Goal: Use online tool/utility: Utilize a website feature to perform a specific function

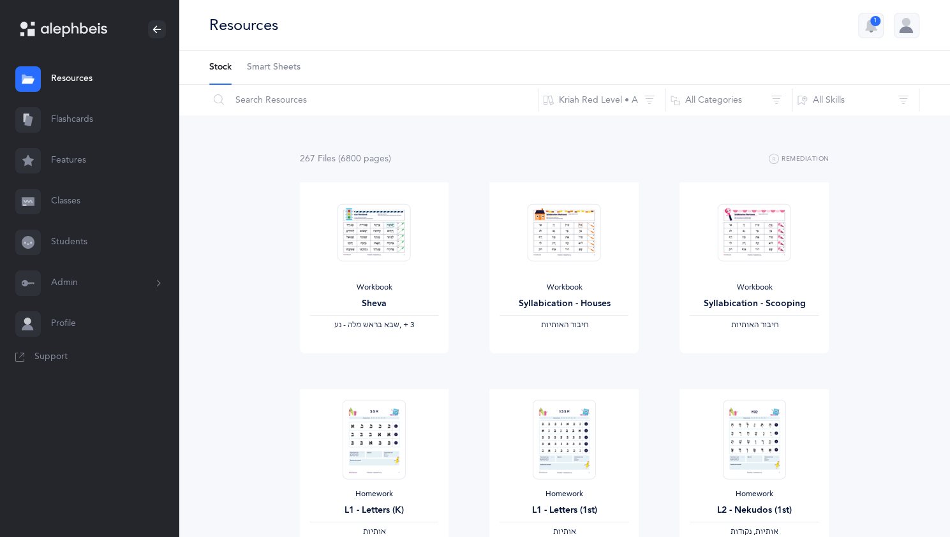
click at [78, 121] on link "Flashcards" at bounding box center [89, 119] width 179 height 41
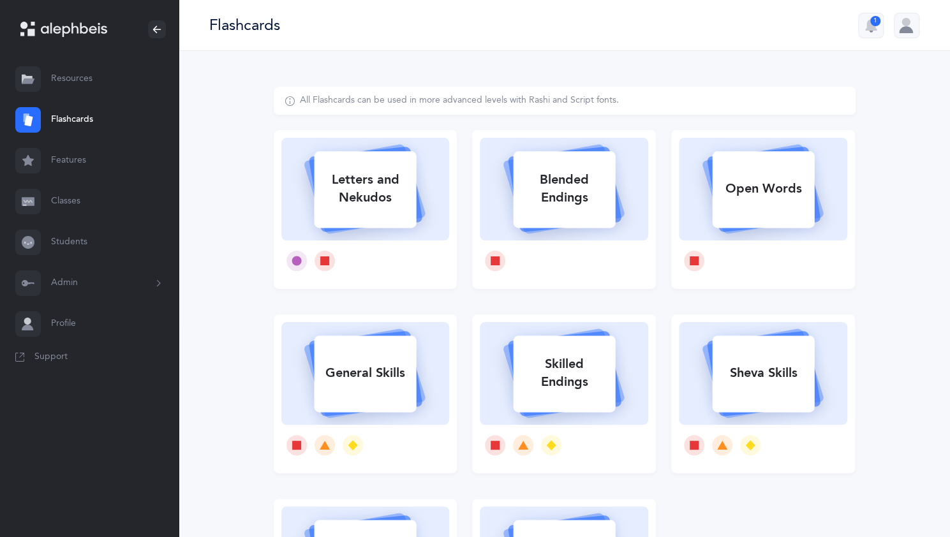
click at [561, 182] on div "Blended Endings" at bounding box center [564, 188] width 102 height 51
select select
select select "single"
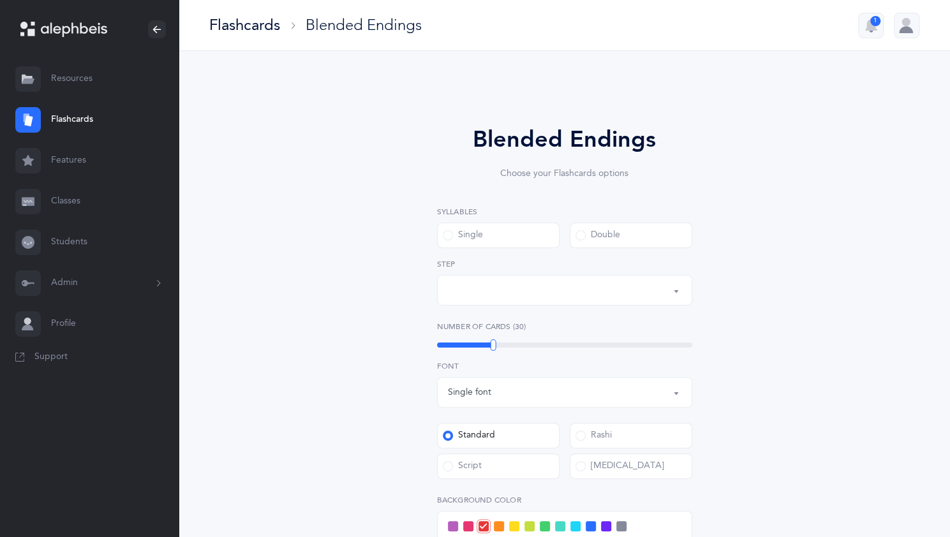
select select "28"
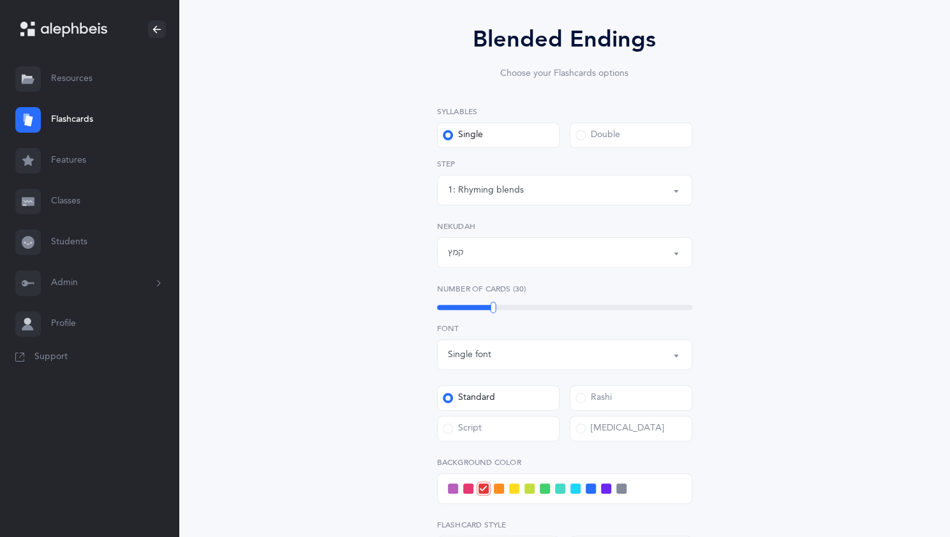
scroll to position [102, 0]
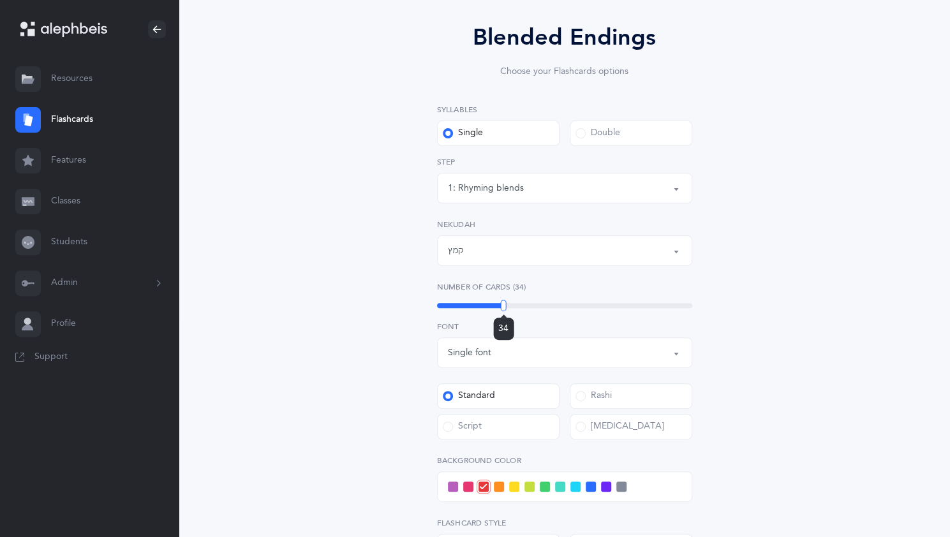
drag, startPoint x: 494, startPoint y: 306, endPoint x: 503, endPoint y: 306, distance: 9.6
click at [503, 306] on div at bounding box center [504, 305] width 6 height 11
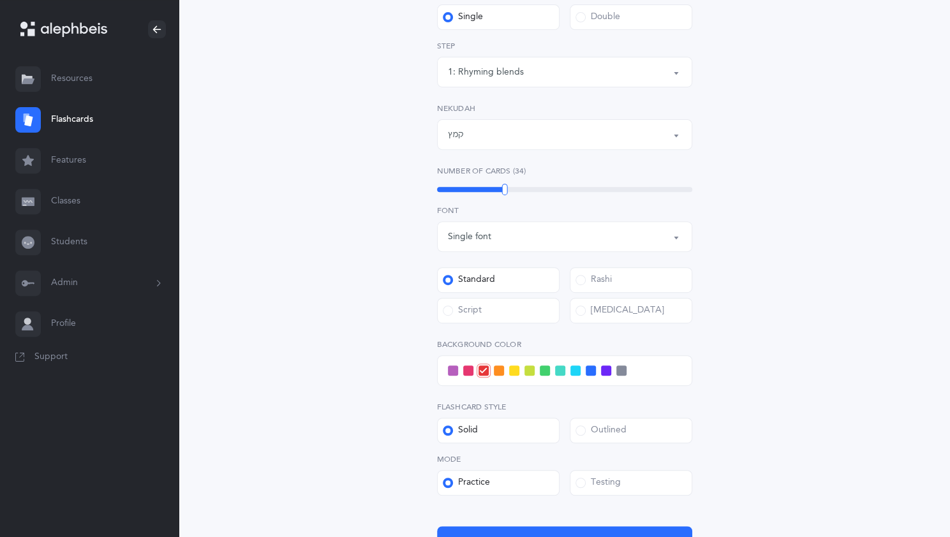
scroll to position [340, 0]
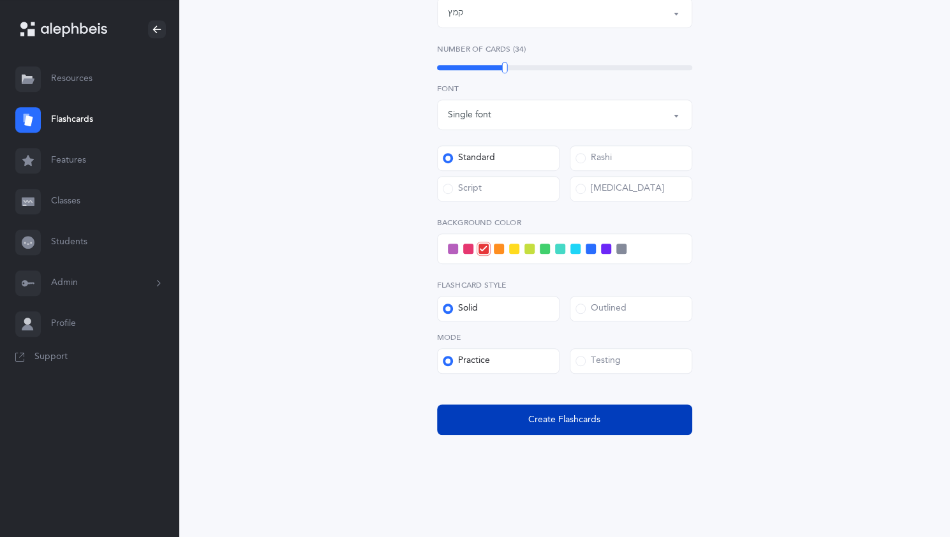
click at [538, 416] on span "Create Flashcards" at bounding box center [564, 419] width 72 height 13
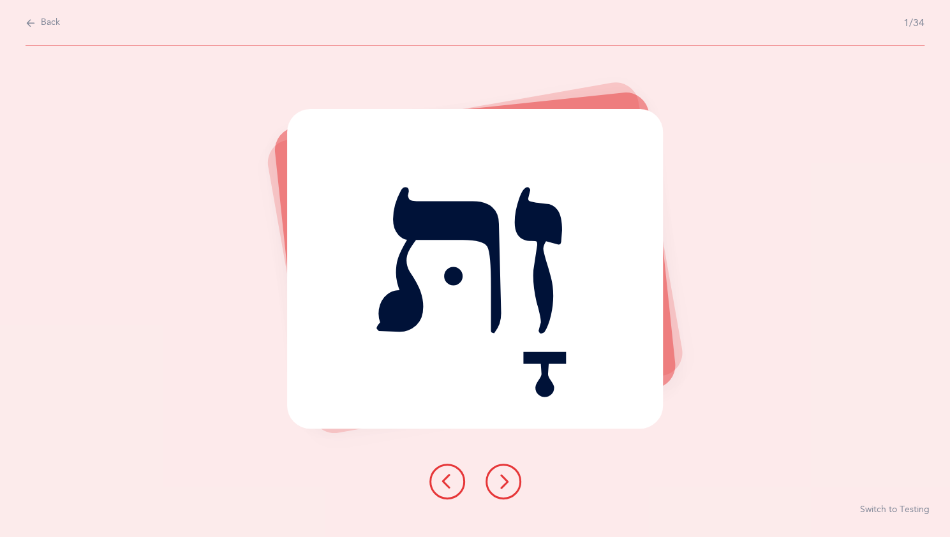
scroll to position [0, 0]
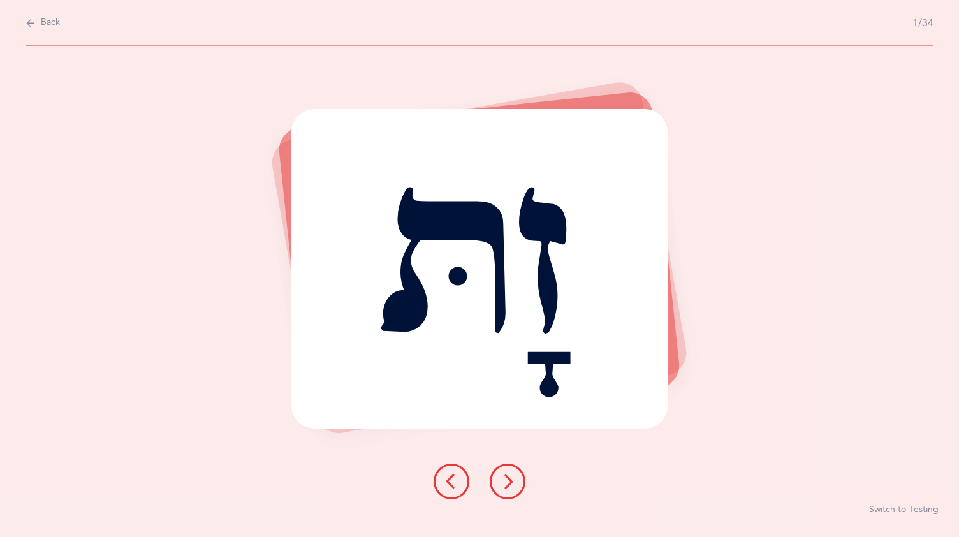
click at [520, 473] on button at bounding box center [508, 482] width 36 height 36
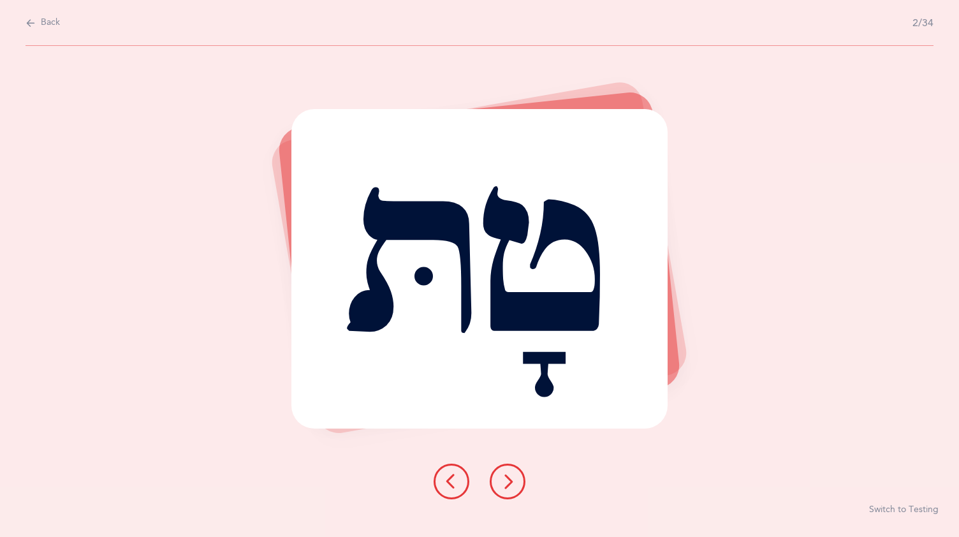
click at [515, 471] on button at bounding box center [508, 482] width 36 height 36
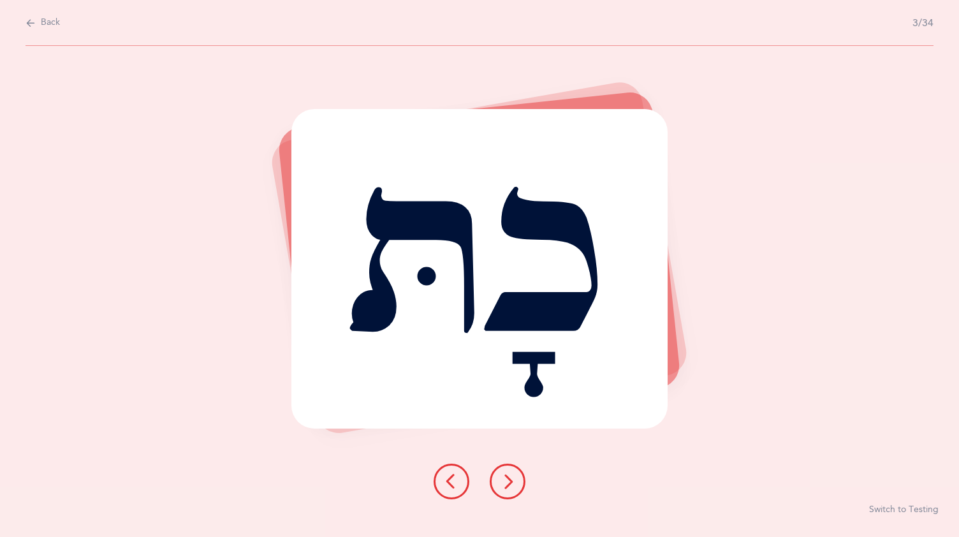
click at [511, 472] on button at bounding box center [508, 482] width 36 height 36
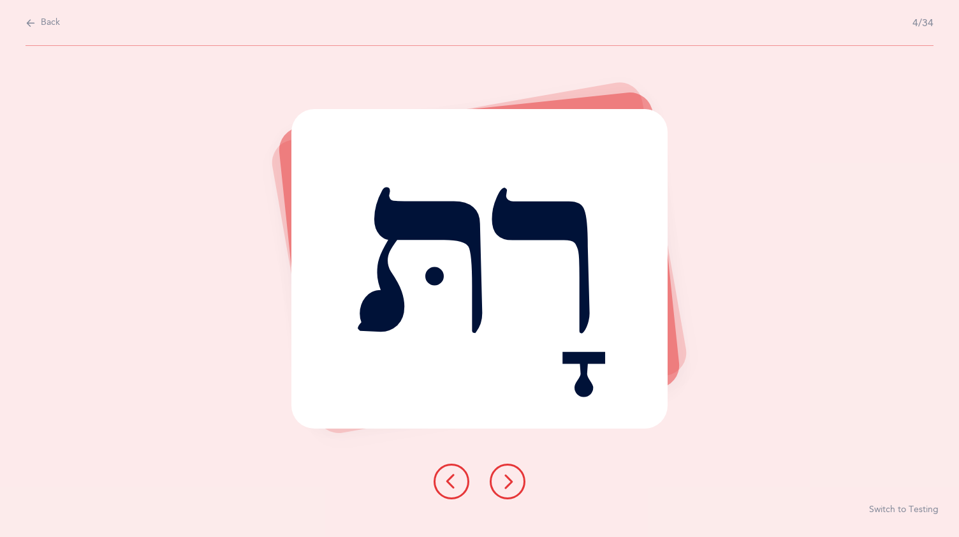
click at [514, 474] on icon at bounding box center [507, 481] width 15 height 15
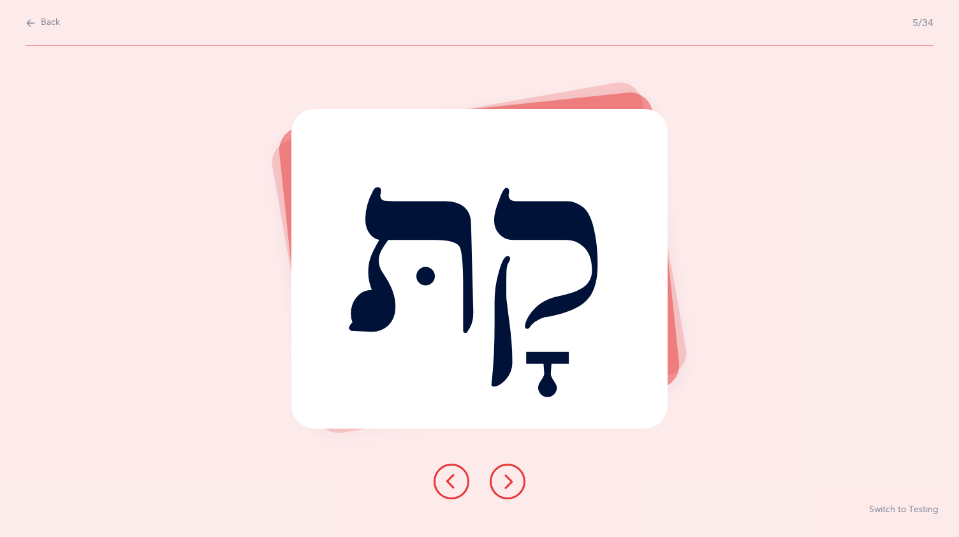
click at [513, 476] on icon at bounding box center [507, 481] width 15 height 15
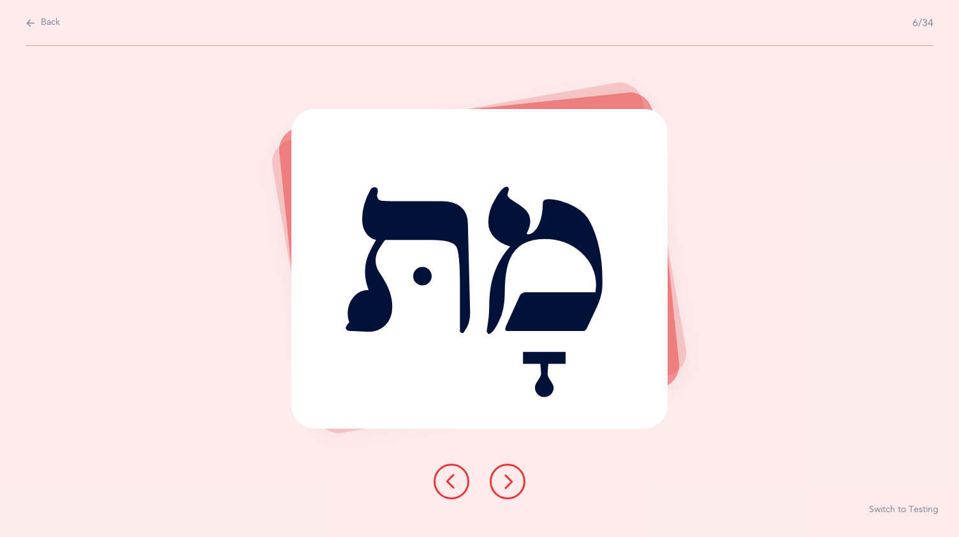
click at [514, 474] on icon at bounding box center [507, 481] width 15 height 15
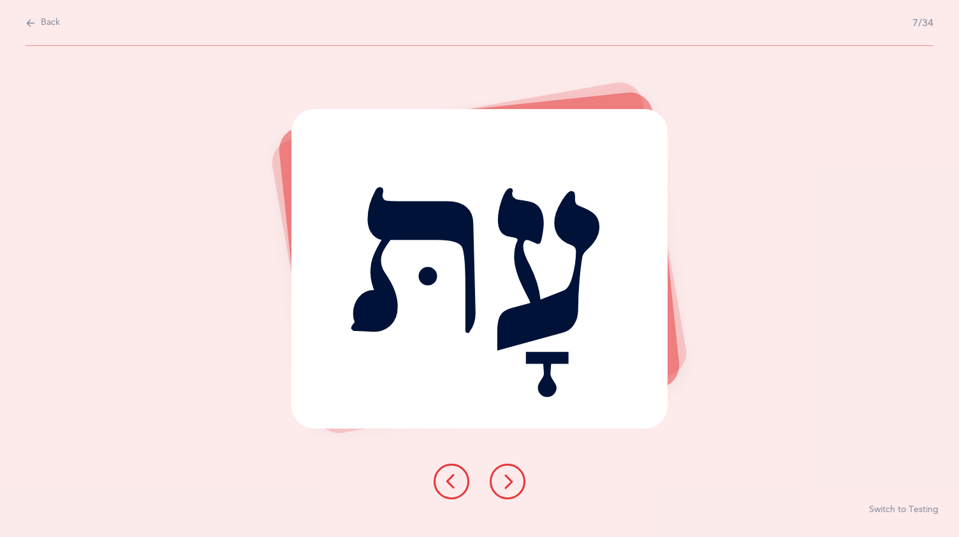
click at [514, 475] on icon at bounding box center [507, 481] width 15 height 15
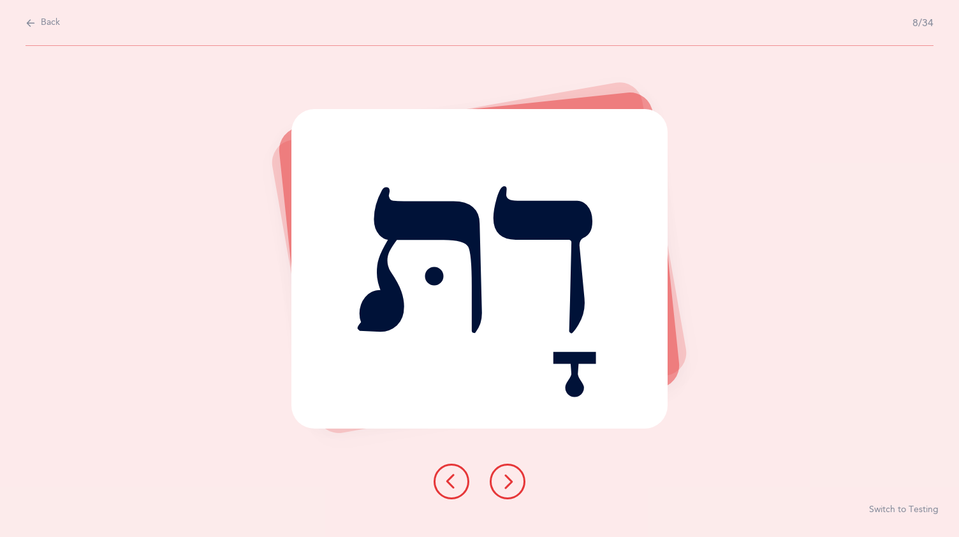
click at [509, 475] on icon at bounding box center [507, 481] width 15 height 15
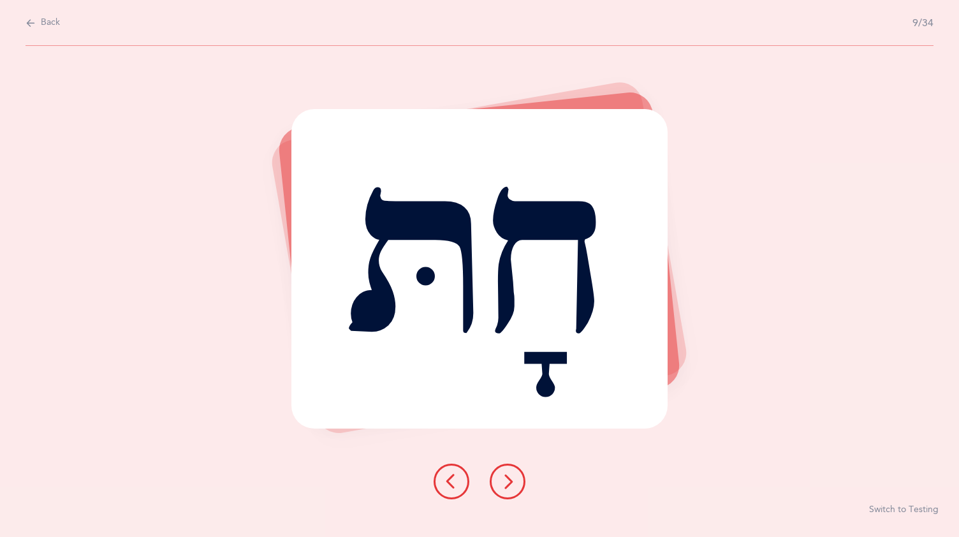
click at [512, 472] on button at bounding box center [508, 482] width 36 height 36
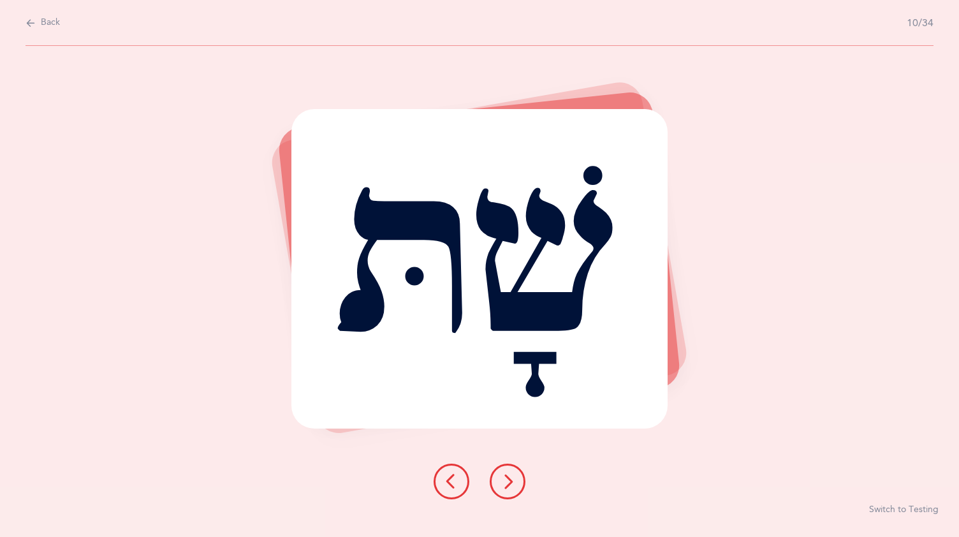
click at [510, 472] on button at bounding box center [508, 482] width 36 height 36
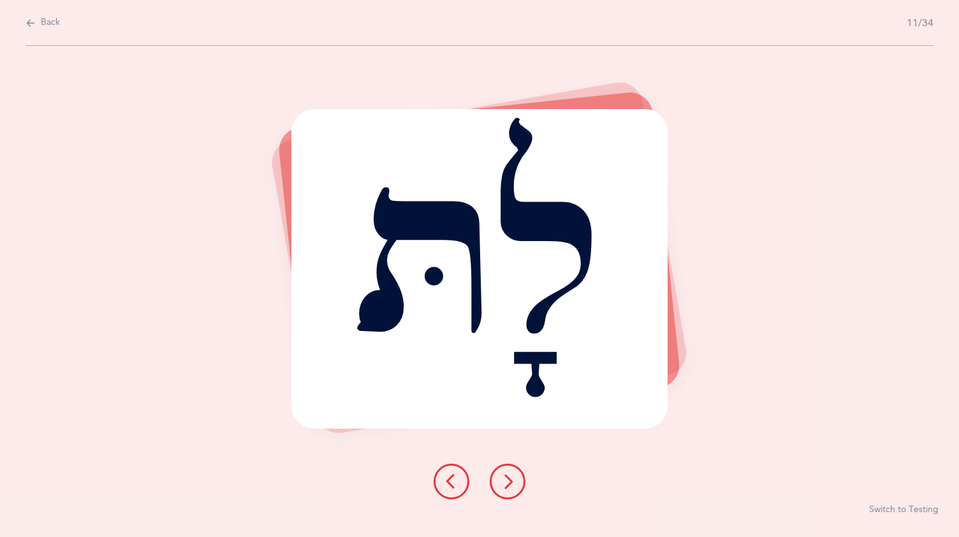
click at [509, 473] on button at bounding box center [508, 482] width 36 height 36
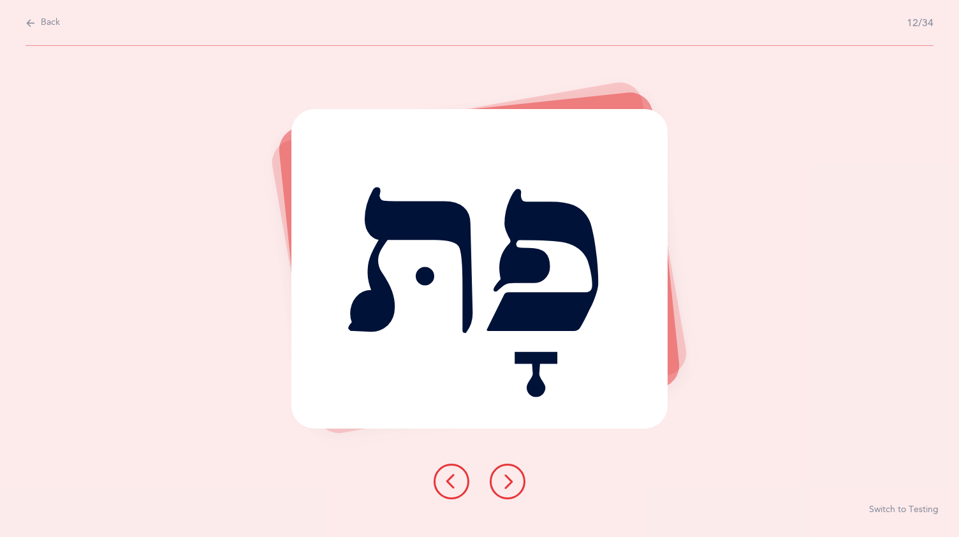
click at [510, 469] on button at bounding box center [508, 482] width 36 height 36
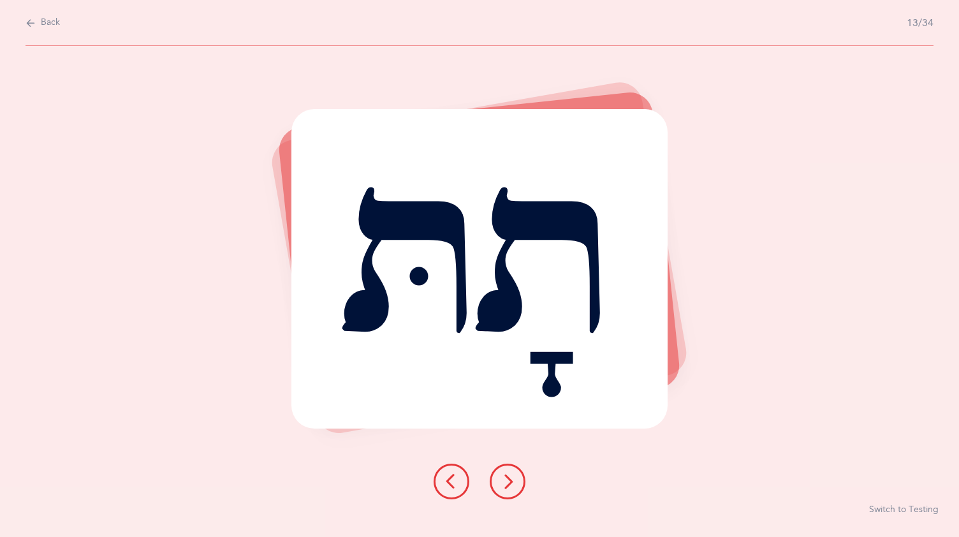
click at [510, 473] on button at bounding box center [508, 482] width 36 height 36
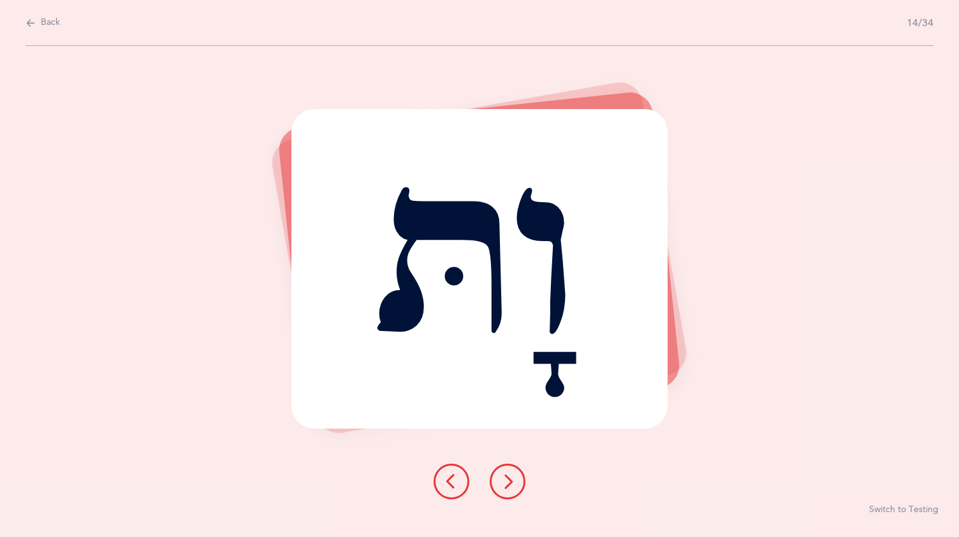
click at [513, 469] on button at bounding box center [508, 482] width 36 height 36
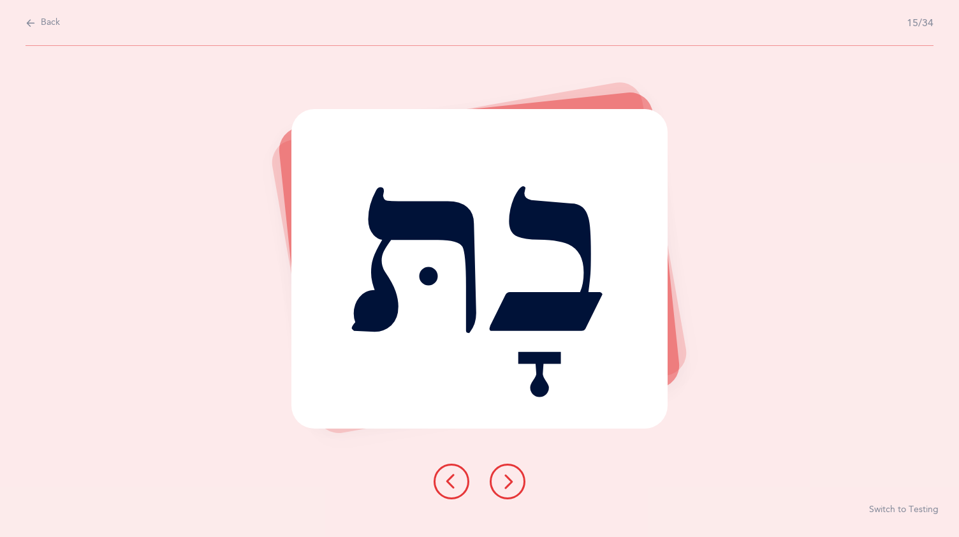
click at [512, 469] on button at bounding box center [508, 482] width 36 height 36
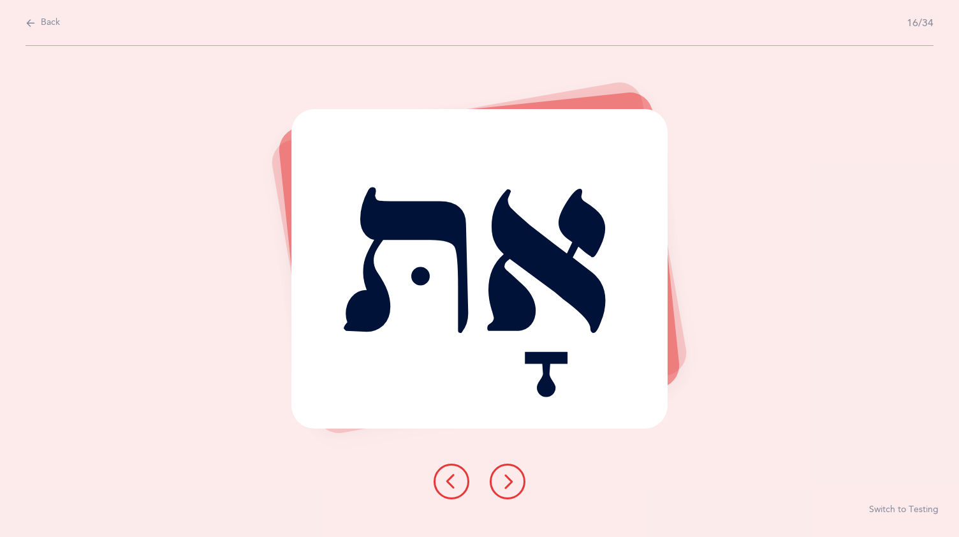
click at [509, 472] on button at bounding box center [508, 482] width 36 height 36
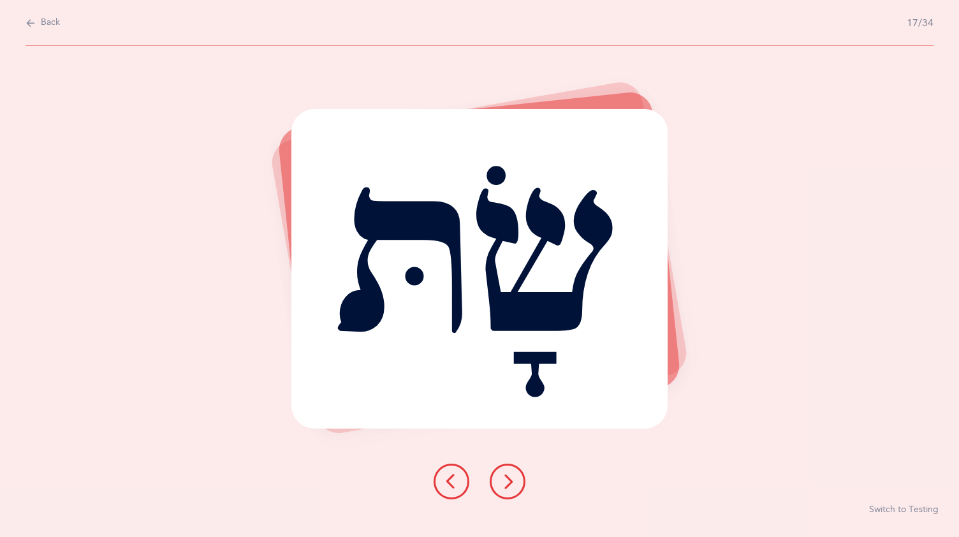
click at [497, 469] on button at bounding box center [508, 482] width 36 height 36
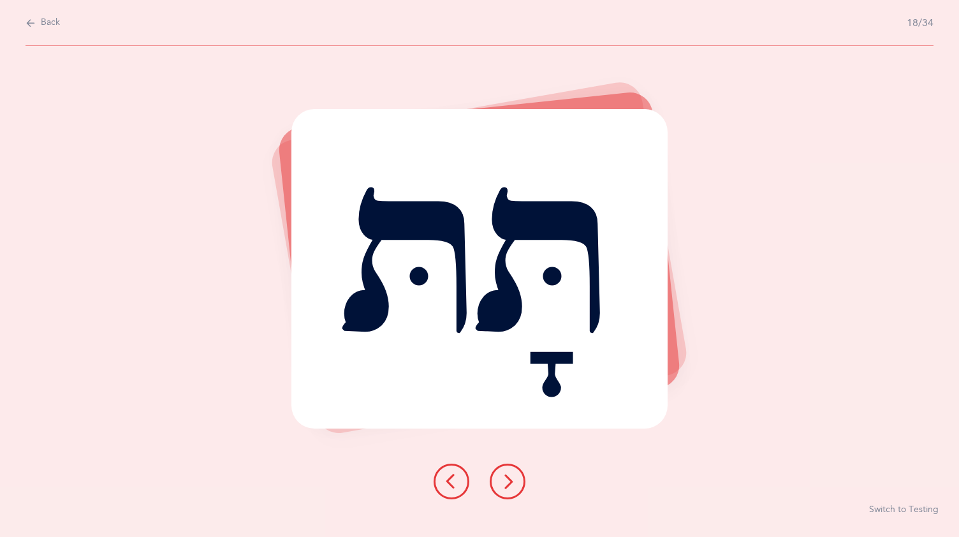
click at [512, 478] on icon at bounding box center [507, 481] width 15 height 15
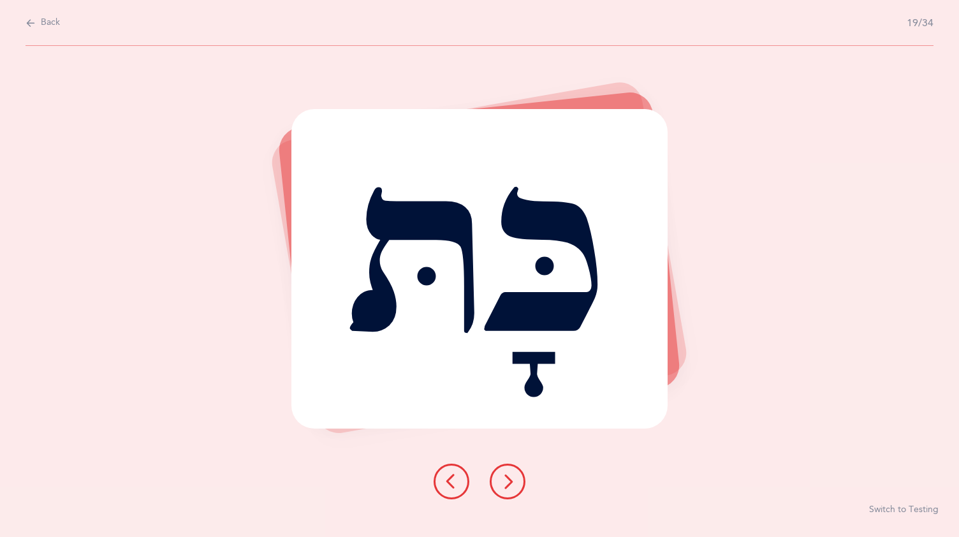
click at [509, 476] on icon at bounding box center [507, 481] width 15 height 15
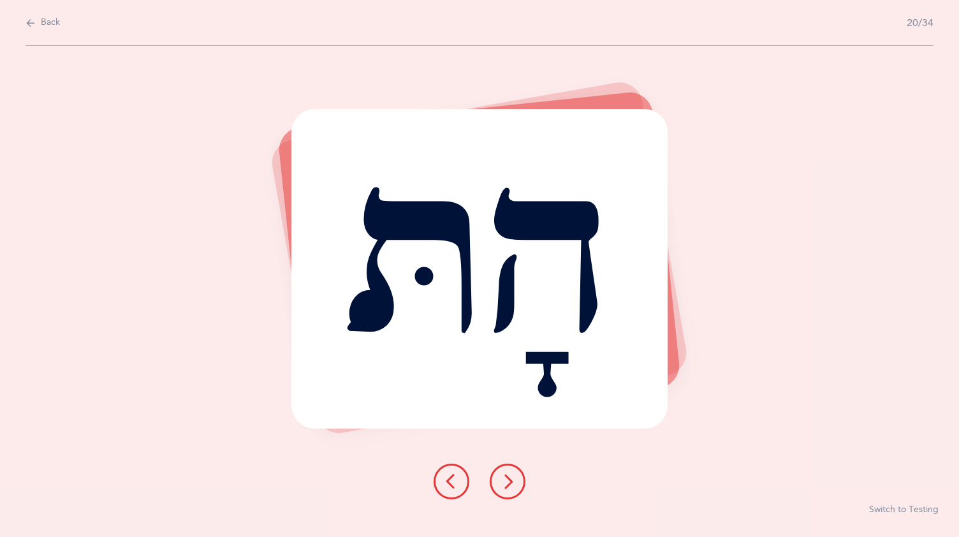
click at [515, 469] on button at bounding box center [508, 482] width 36 height 36
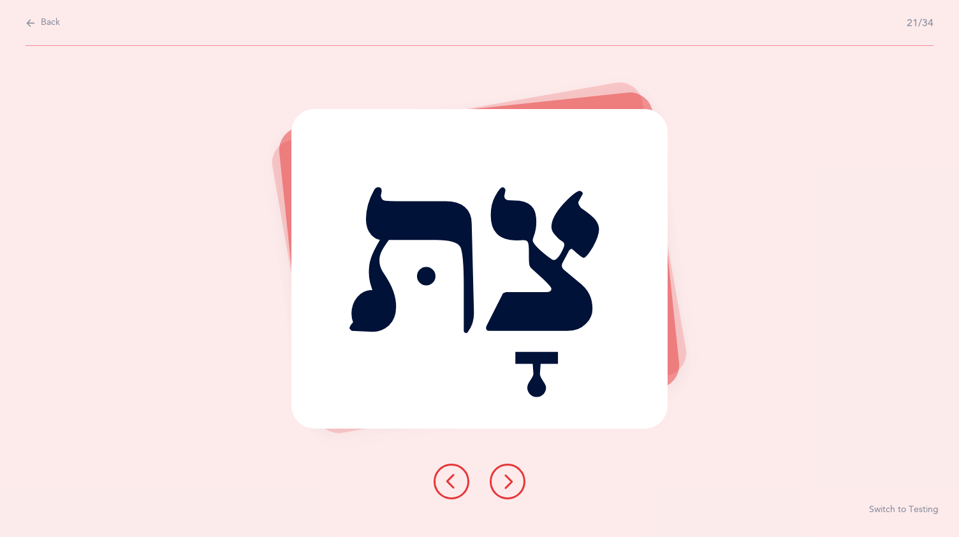
click at [513, 471] on button at bounding box center [508, 482] width 36 height 36
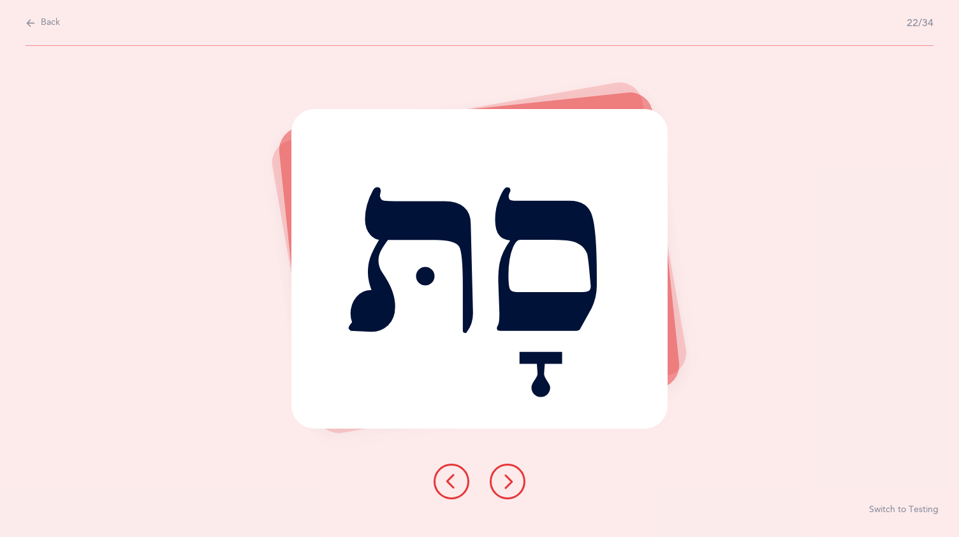
click at [513, 472] on button at bounding box center [508, 482] width 36 height 36
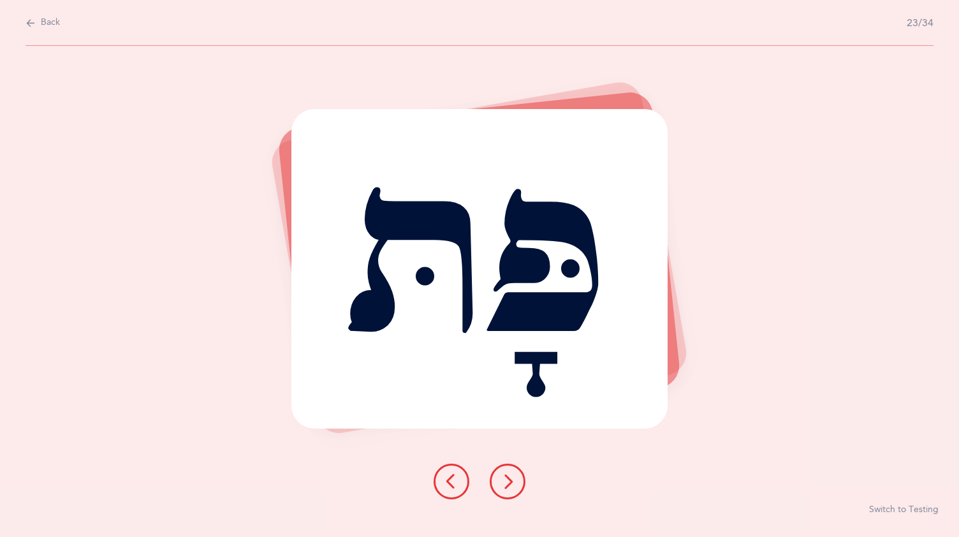
click at [509, 472] on button at bounding box center [508, 482] width 36 height 36
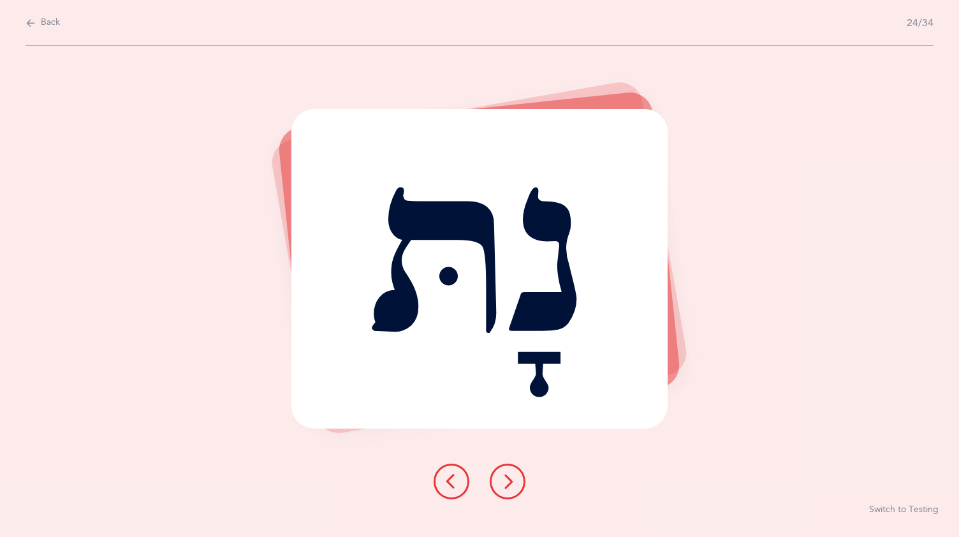
click at [510, 469] on button at bounding box center [508, 482] width 36 height 36
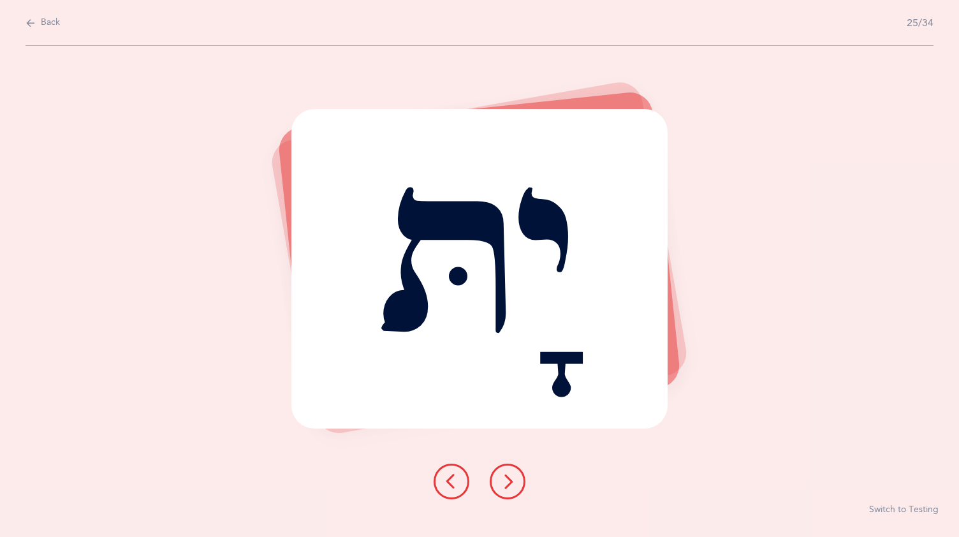
click at [506, 482] on icon at bounding box center [507, 481] width 15 height 15
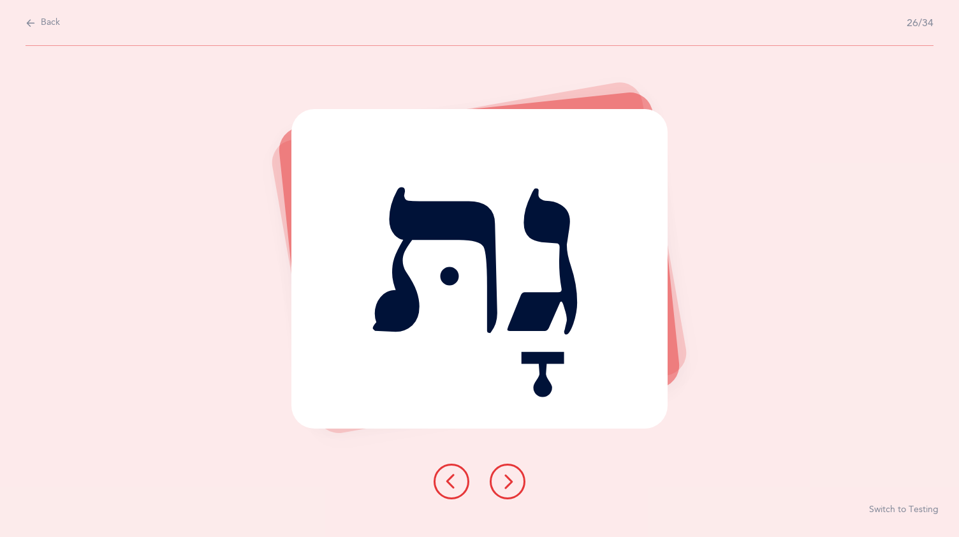
click at [512, 473] on button at bounding box center [508, 482] width 36 height 36
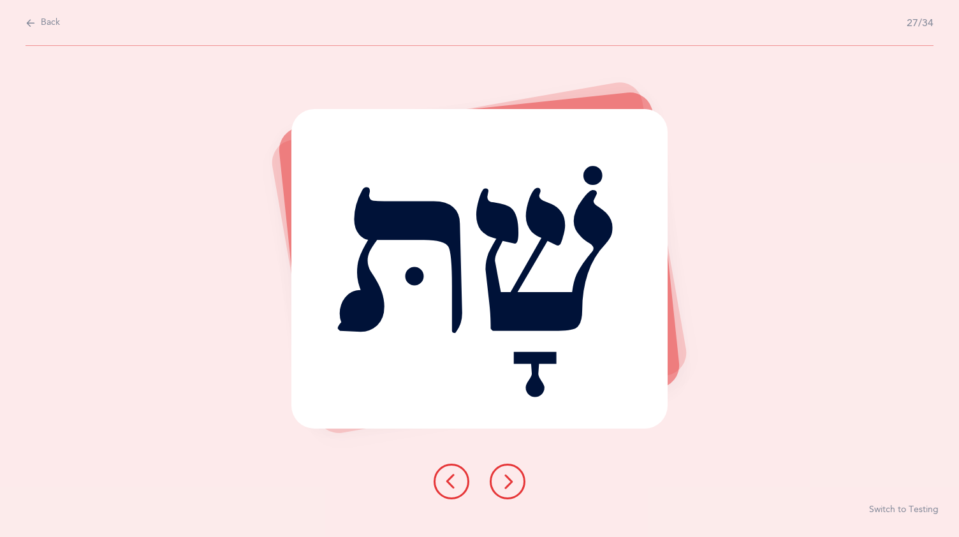
click at [513, 467] on button at bounding box center [508, 482] width 36 height 36
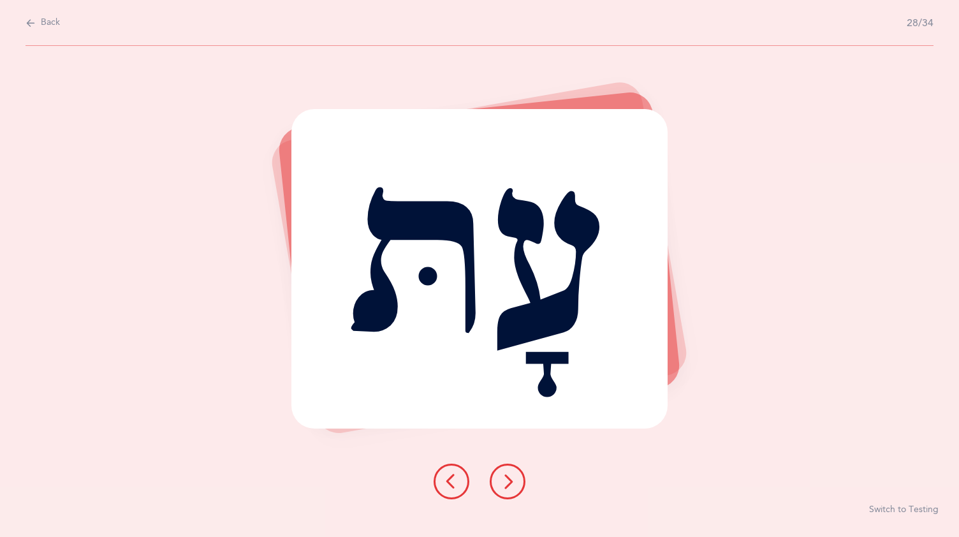
click at [512, 473] on button at bounding box center [508, 482] width 36 height 36
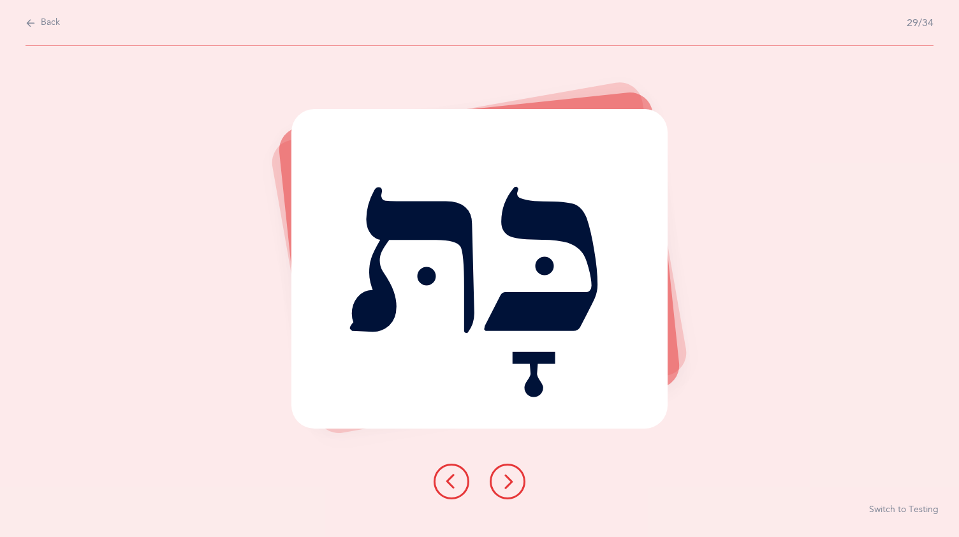
click at [510, 472] on button at bounding box center [508, 482] width 36 height 36
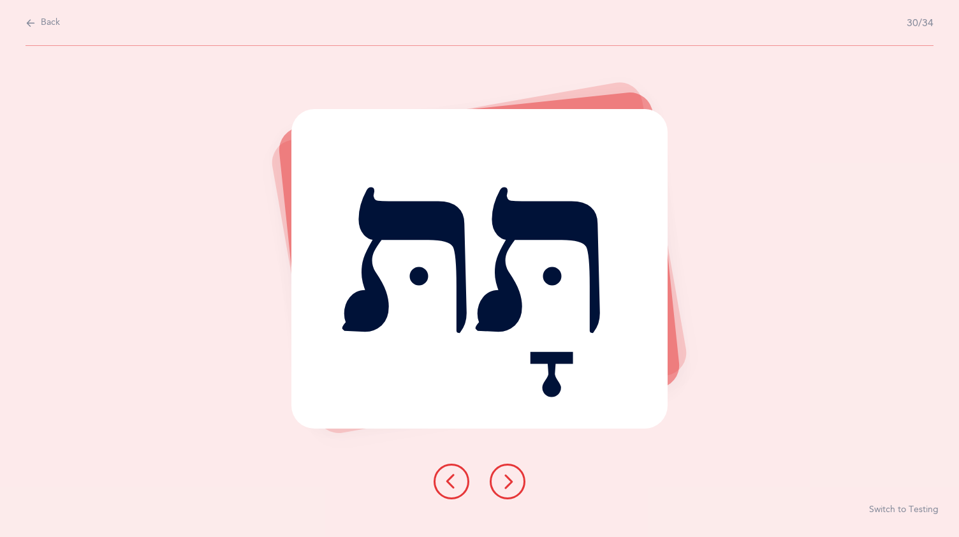
click at [523, 474] on button at bounding box center [508, 482] width 36 height 36
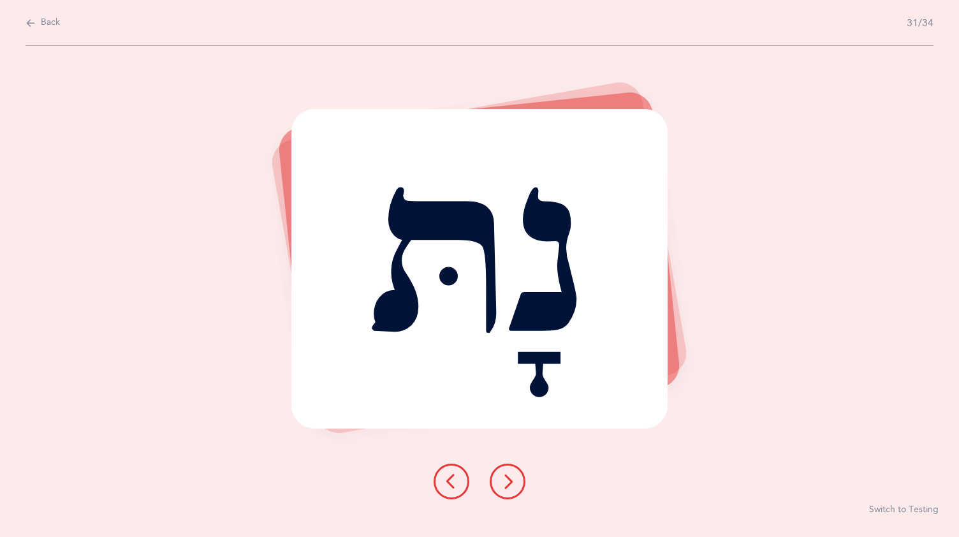
click at [513, 471] on button at bounding box center [508, 482] width 36 height 36
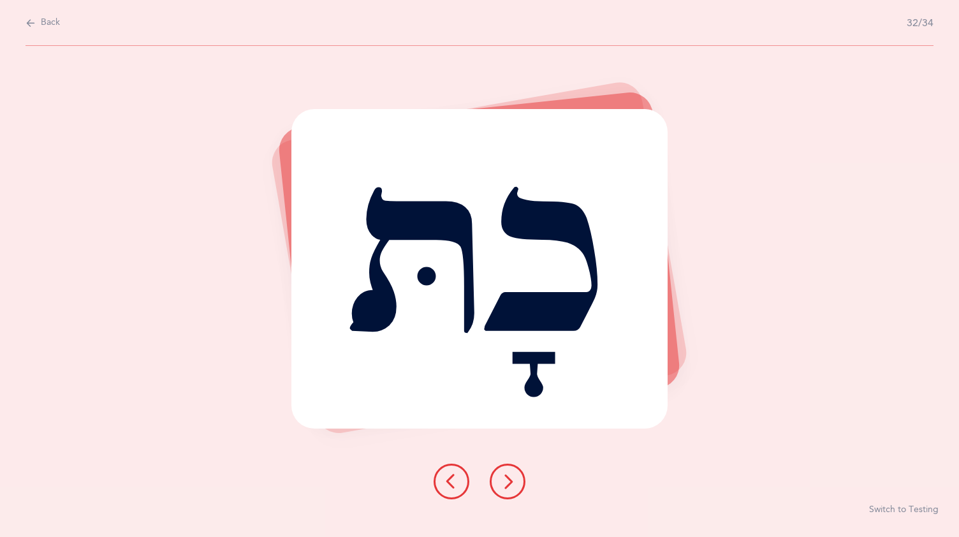
click at [504, 476] on icon at bounding box center [507, 481] width 15 height 15
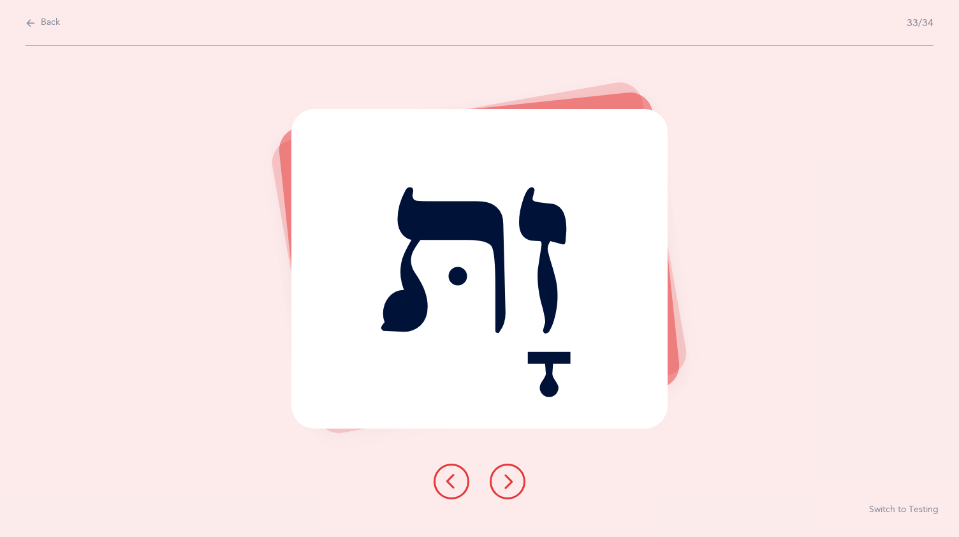
click at [494, 409] on div "זָתּ" at bounding box center [479, 269] width 376 height 320
click at [508, 476] on icon at bounding box center [507, 481] width 15 height 15
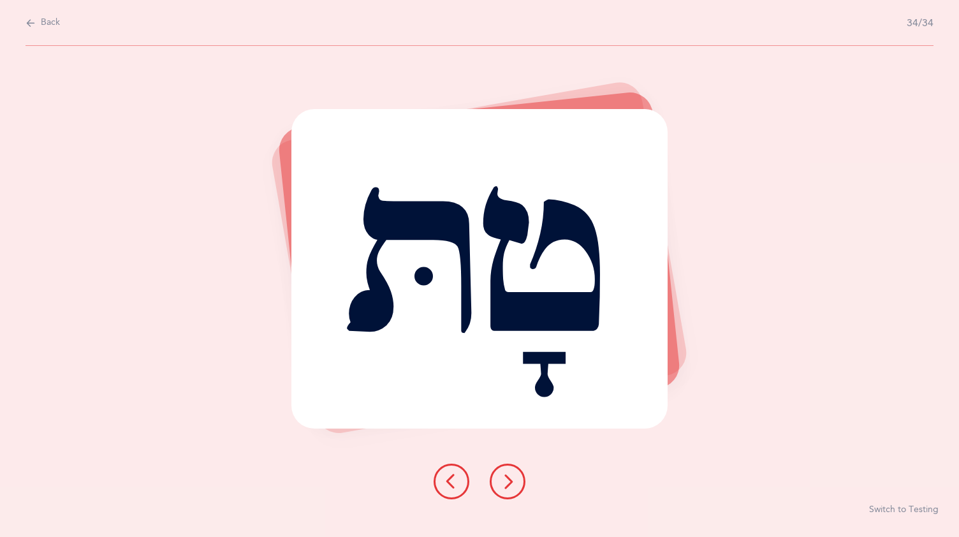
click at [510, 483] on icon at bounding box center [507, 481] width 15 height 15
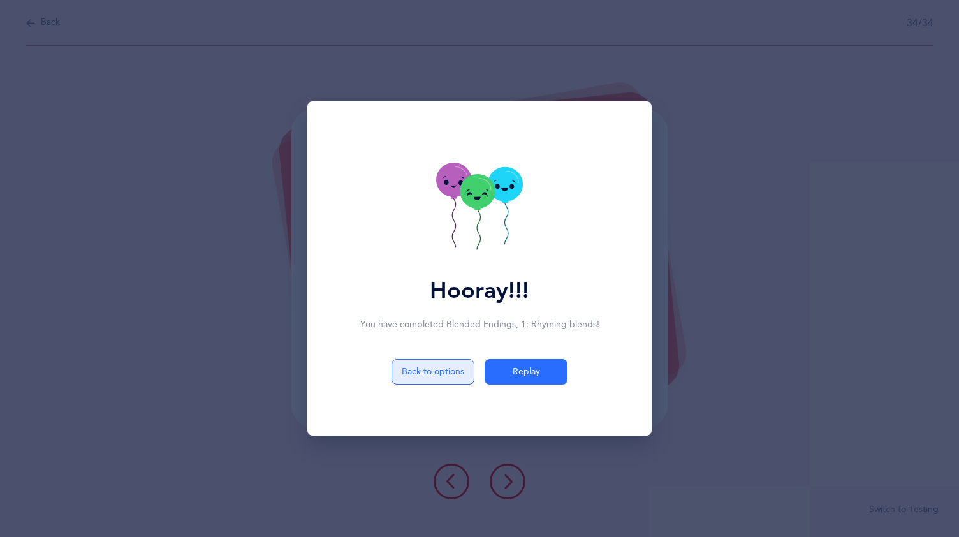
click at [433, 365] on button "Back to options" at bounding box center [433, 372] width 83 height 26
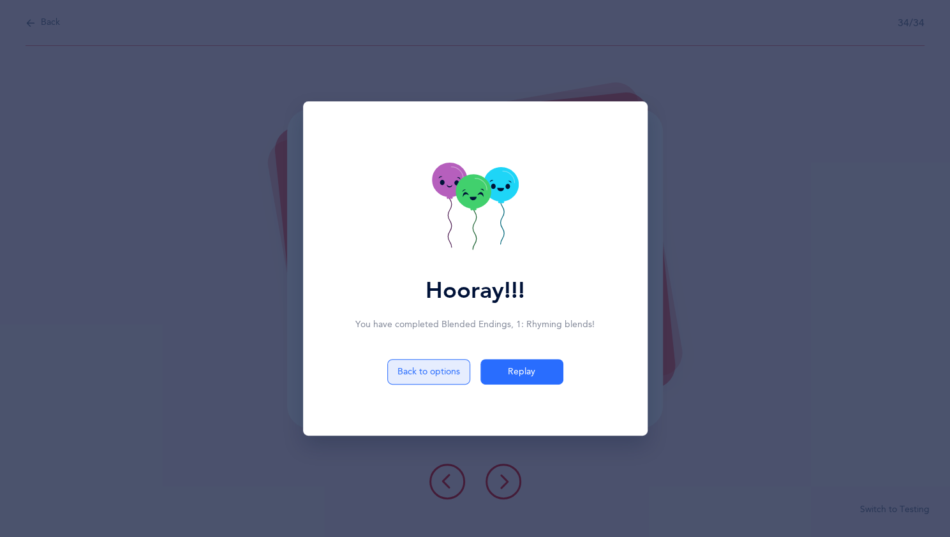
select select "28"
select select "single"
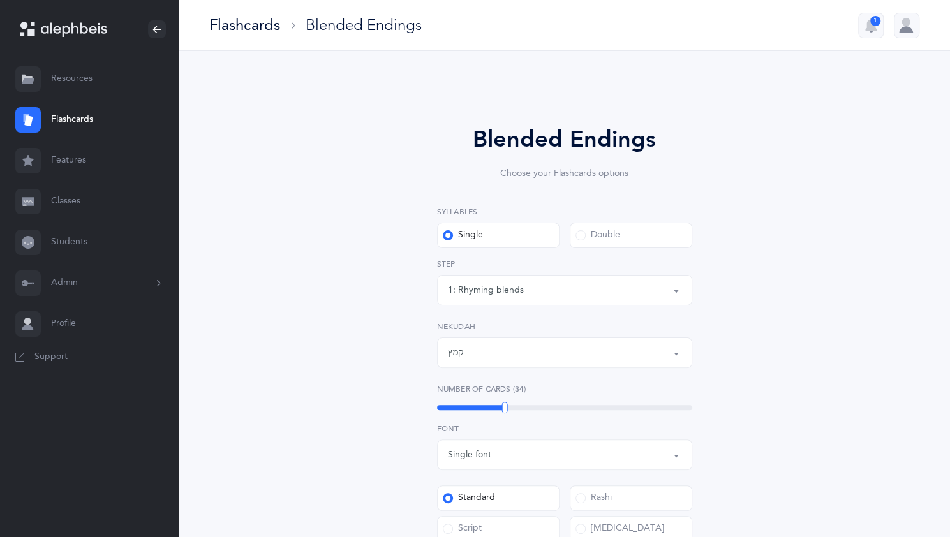
click at [583, 235] on span at bounding box center [580, 235] width 10 height 10
click at [0, 0] on input "Double" at bounding box center [0, 0] width 0 height 0
click at [676, 290] on button "6: Rhyming, same last syllable" at bounding box center [564, 290] width 255 height 31
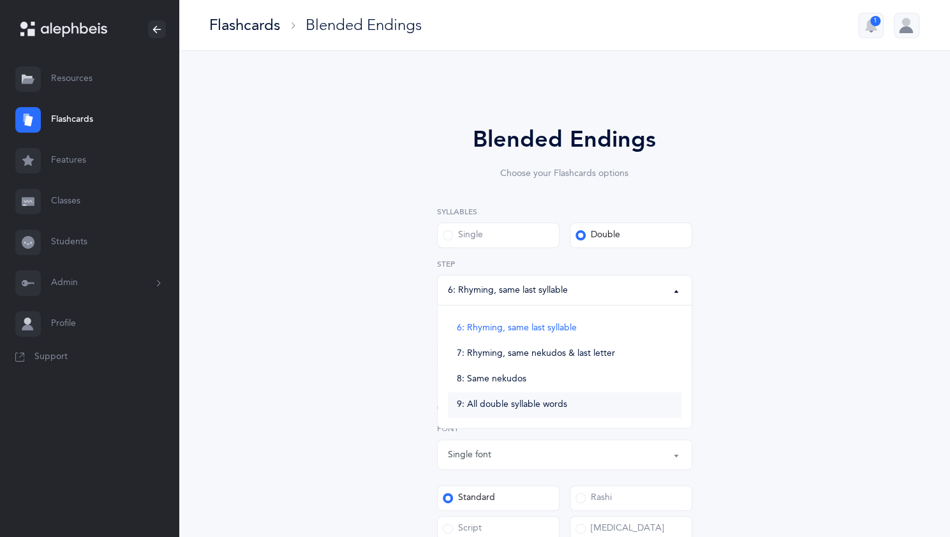
click at [574, 404] on link "9: All double syllable words" at bounding box center [564, 405] width 233 height 26
select select "9"
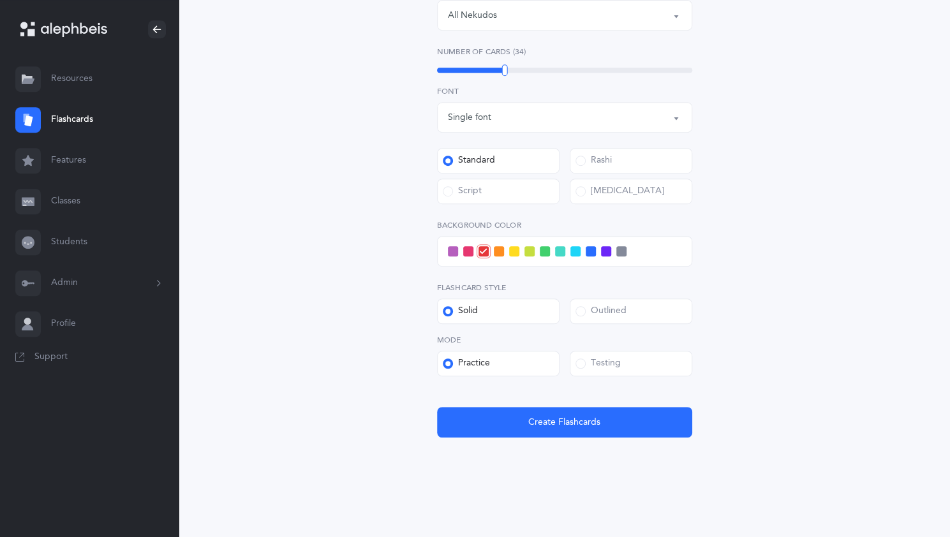
scroll to position [340, 0]
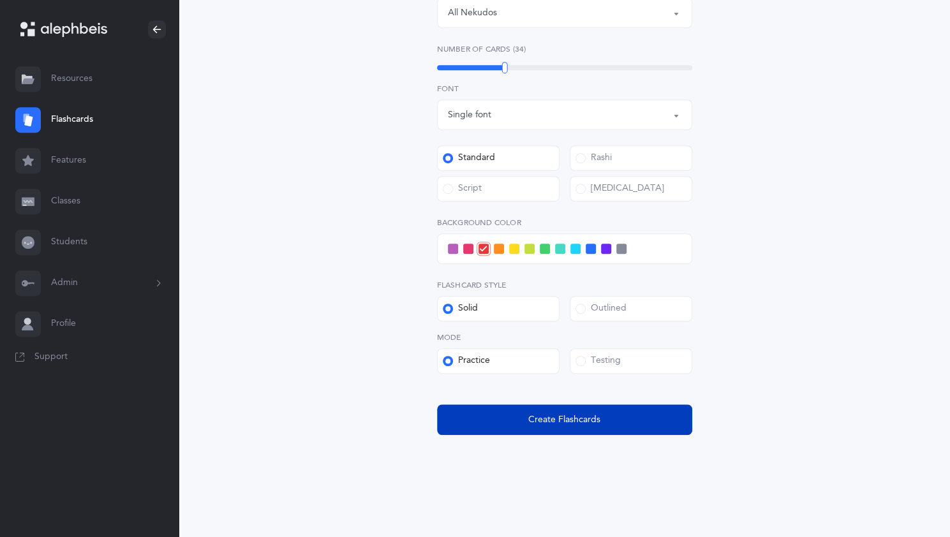
click at [573, 411] on button "Create Flashcards" at bounding box center [564, 419] width 255 height 31
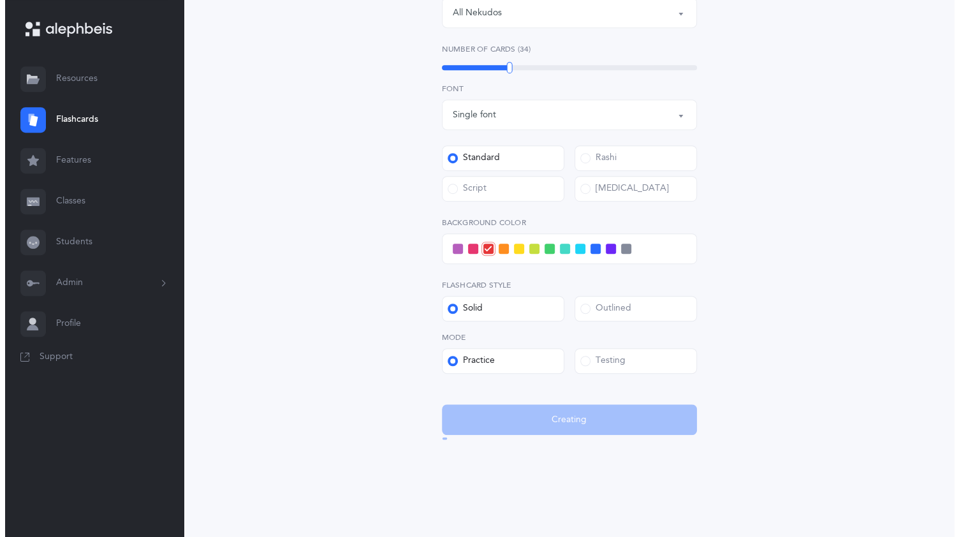
scroll to position [0, 0]
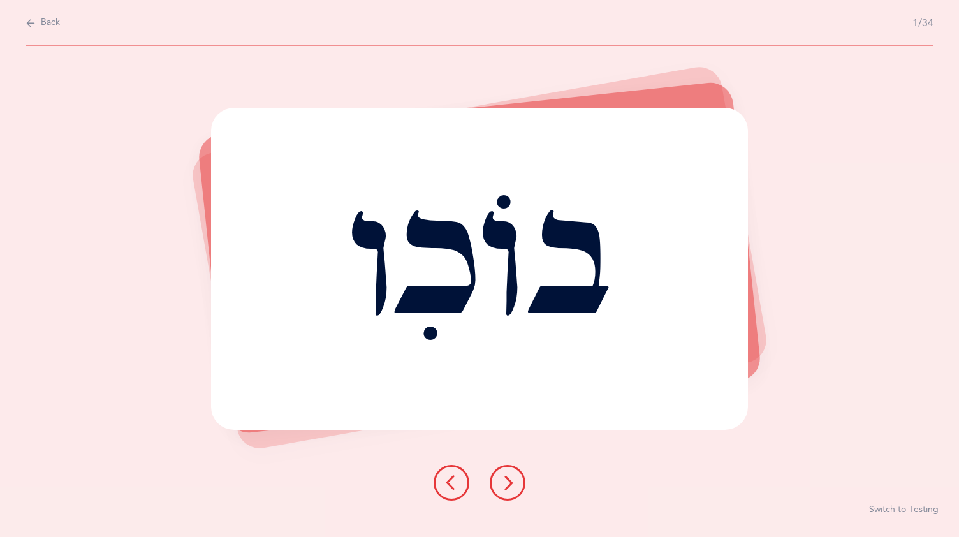
click at [518, 468] on button at bounding box center [508, 483] width 36 height 36
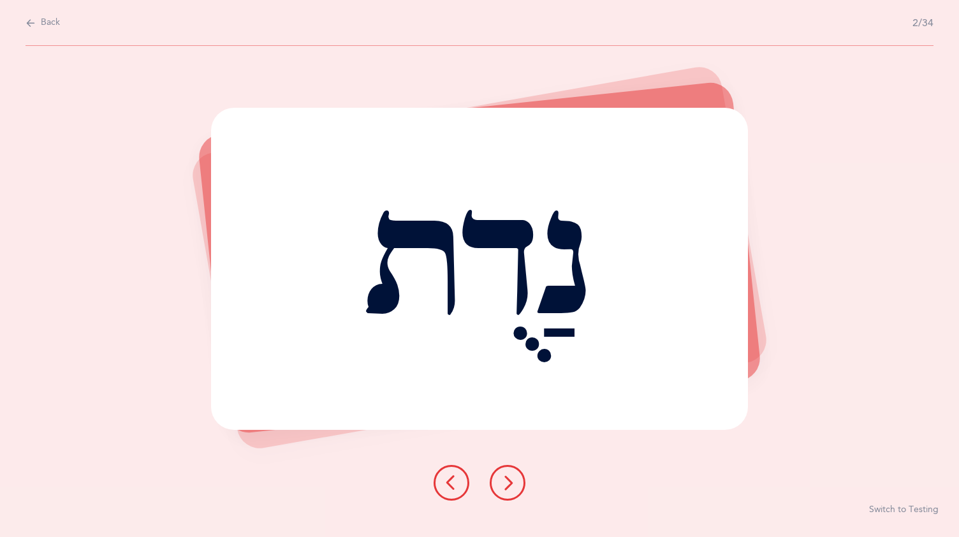
click at [518, 468] on button at bounding box center [508, 483] width 36 height 36
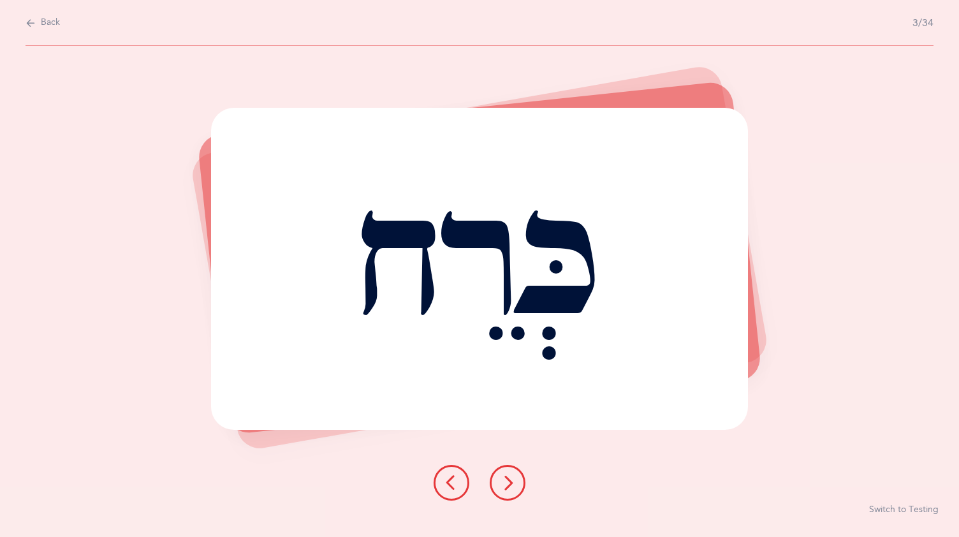
click at [514, 471] on button at bounding box center [508, 483] width 36 height 36
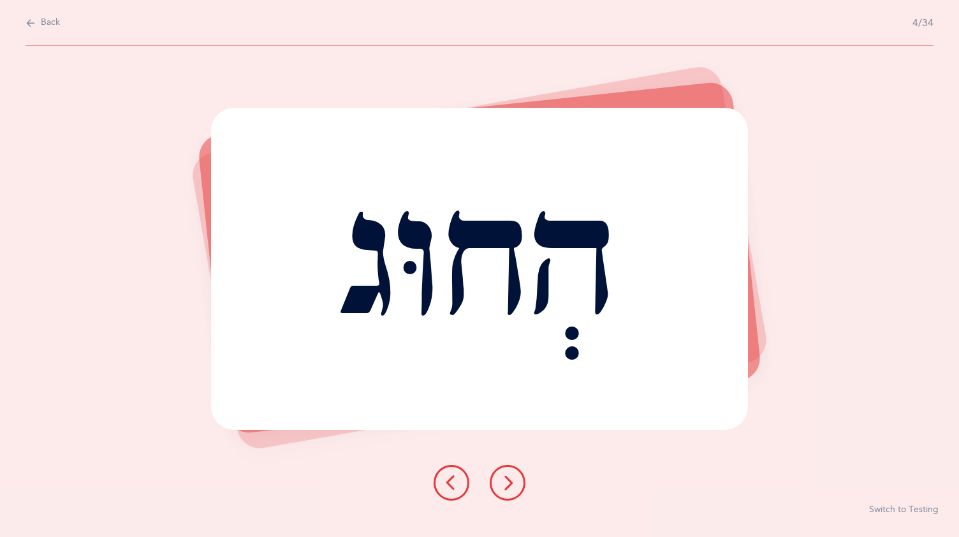
click at [515, 472] on button at bounding box center [508, 483] width 36 height 36
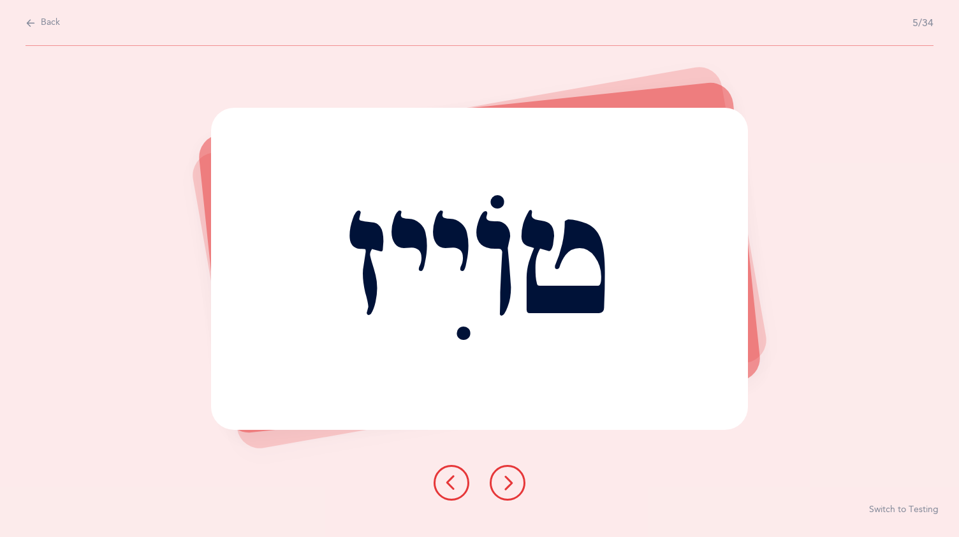
click at [510, 474] on button at bounding box center [508, 483] width 36 height 36
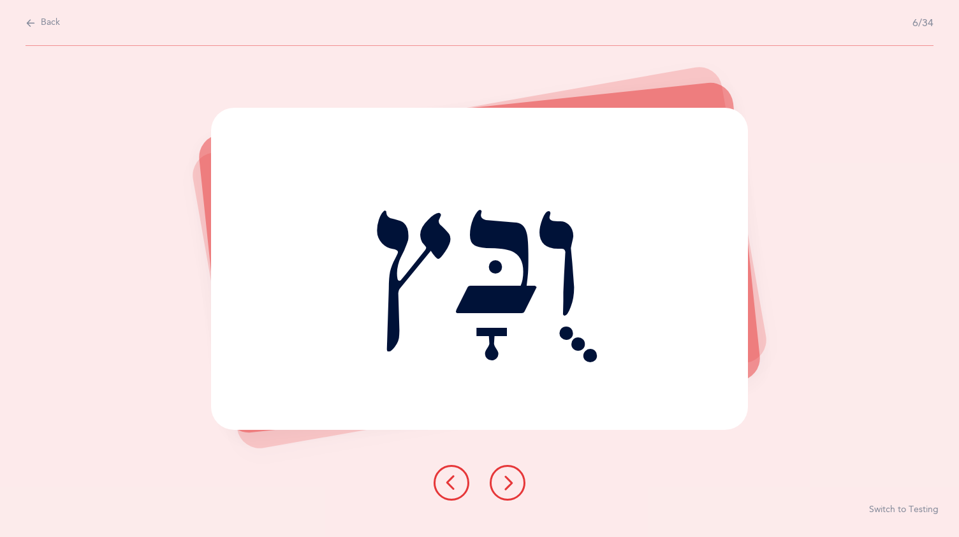
click at [509, 476] on icon at bounding box center [507, 482] width 15 height 15
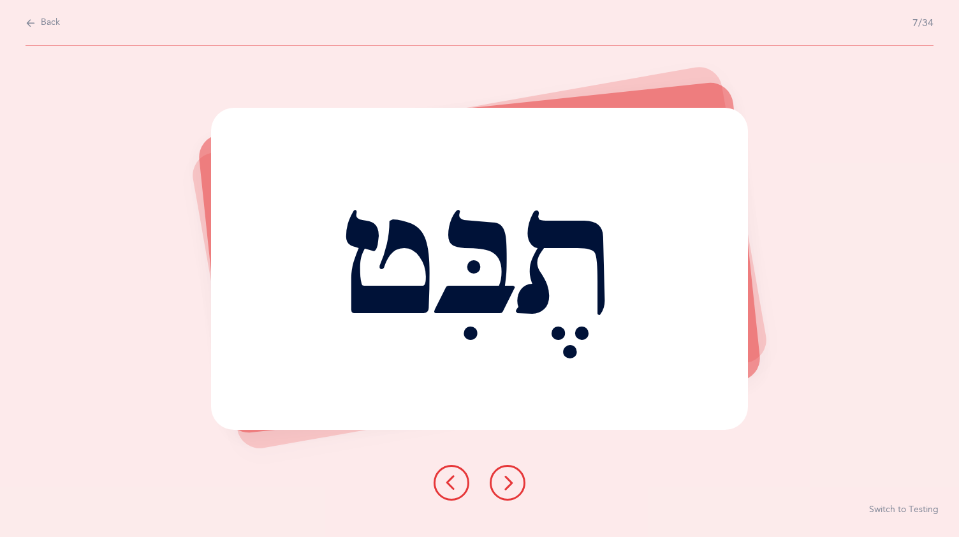
click at [510, 475] on button at bounding box center [508, 483] width 36 height 36
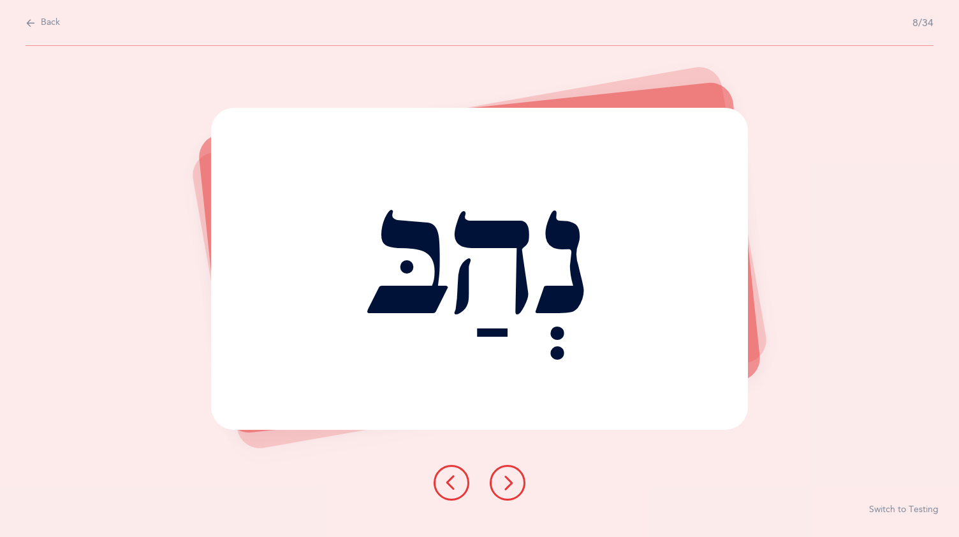
click at [506, 476] on icon at bounding box center [507, 482] width 15 height 15
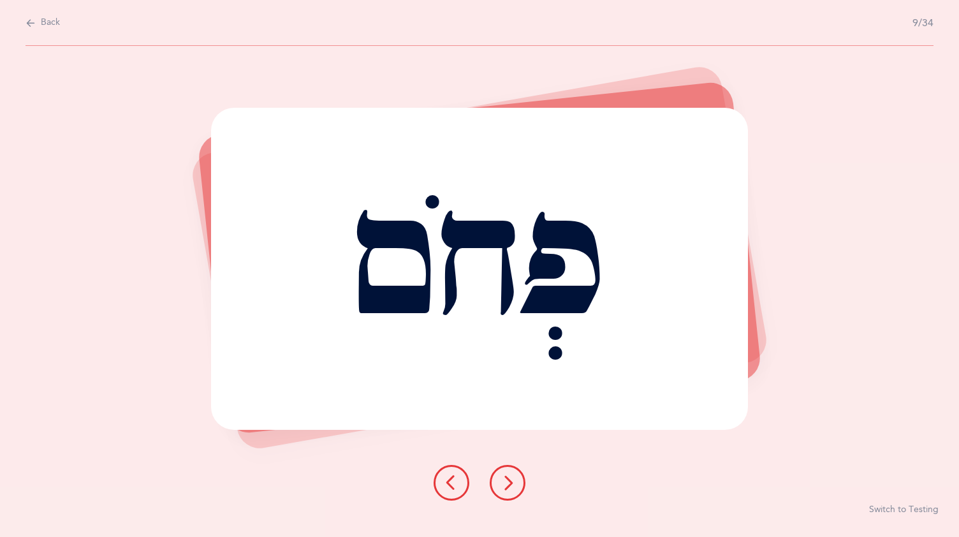
click at [509, 472] on button at bounding box center [508, 483] width 36 height 36
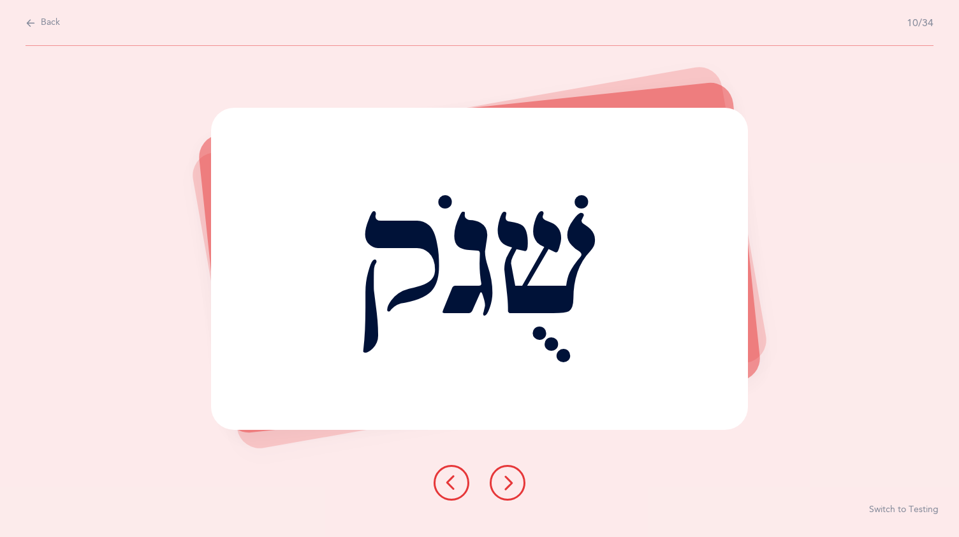
click at [508, 472] on button at bounding box center [508, 483] width 36 height 36
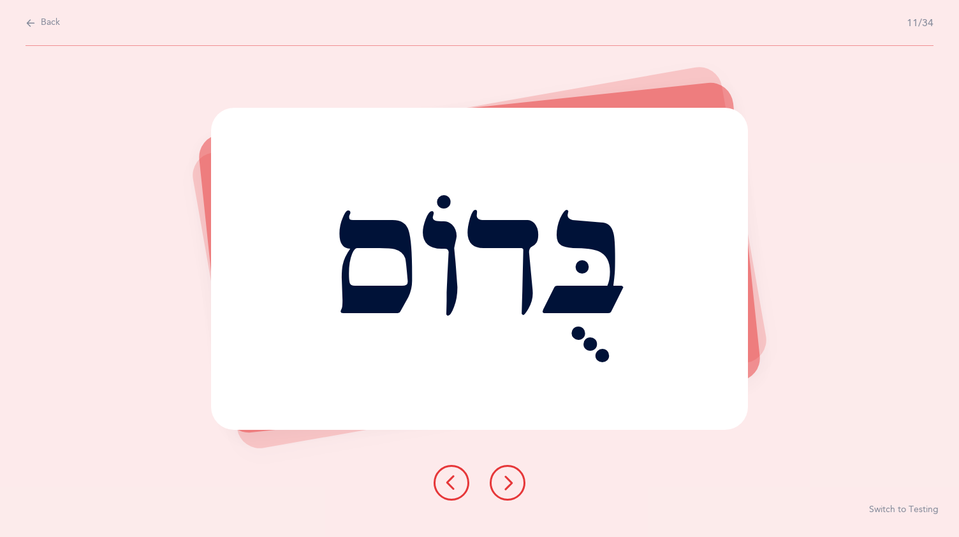
click at [510, 473] on button at bounding box center [508, 483] width 36 height 36
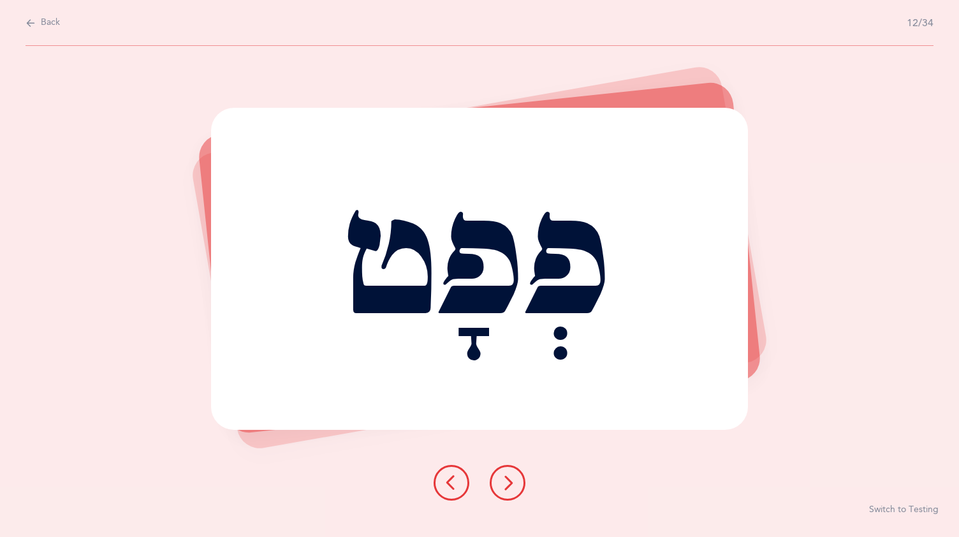
click at [455, 466] on button at bounding box center [452, 483] width 36 height 36
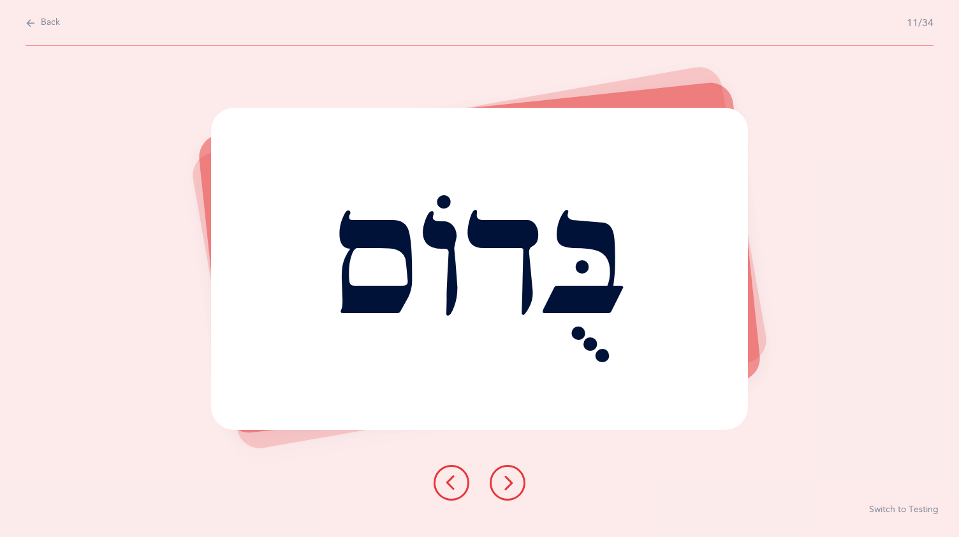
click at [509, 471] on button at bounding box center [508, 483] width 36 height 36
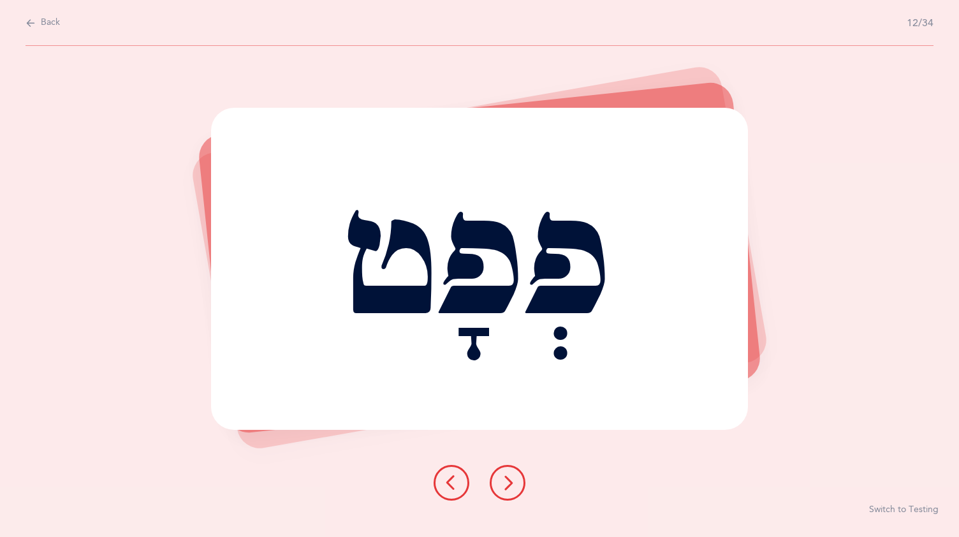
click at [506, 470] on button at bounding box center [508, 483] width 36 height 36
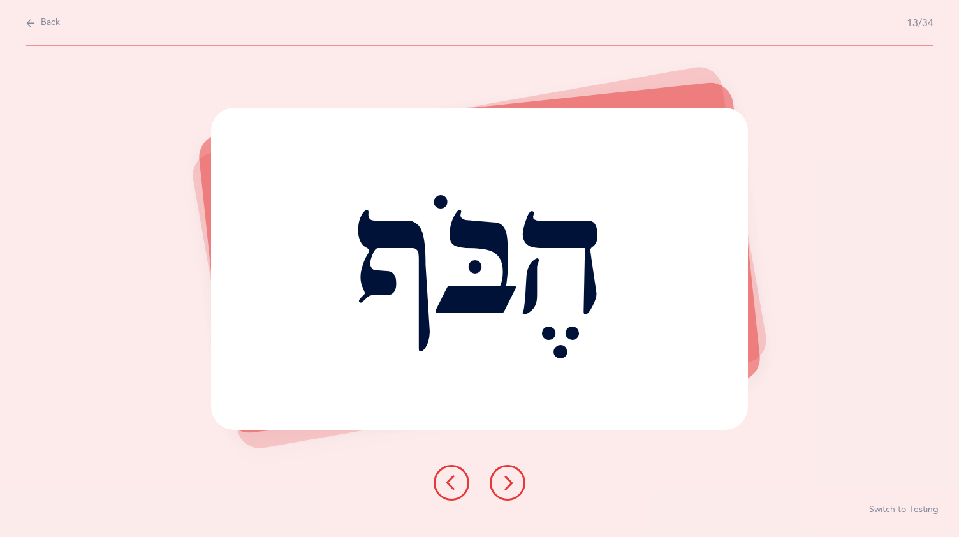
click at [513, 472] on button at bounding box center [508, 483] width 36 height 36
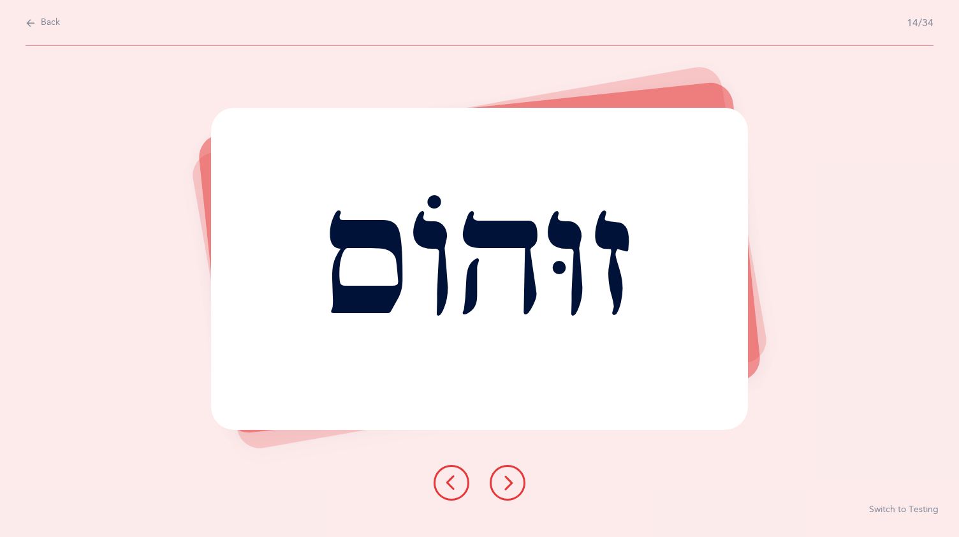
click at [518, 478] on button at bounding box center [508, 483] width 36 height 36
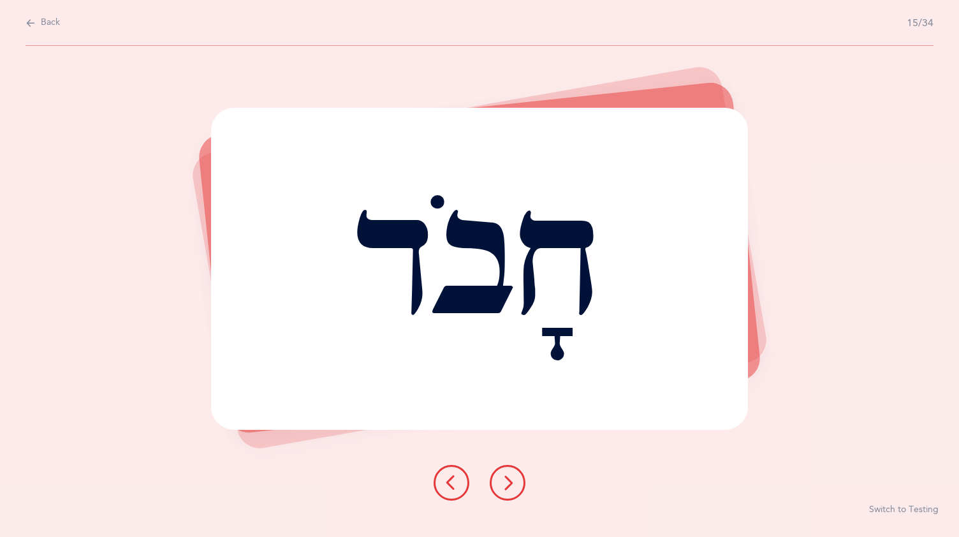
click at [504, 473] on button at bounding box center [508, 483] width 36 height 36
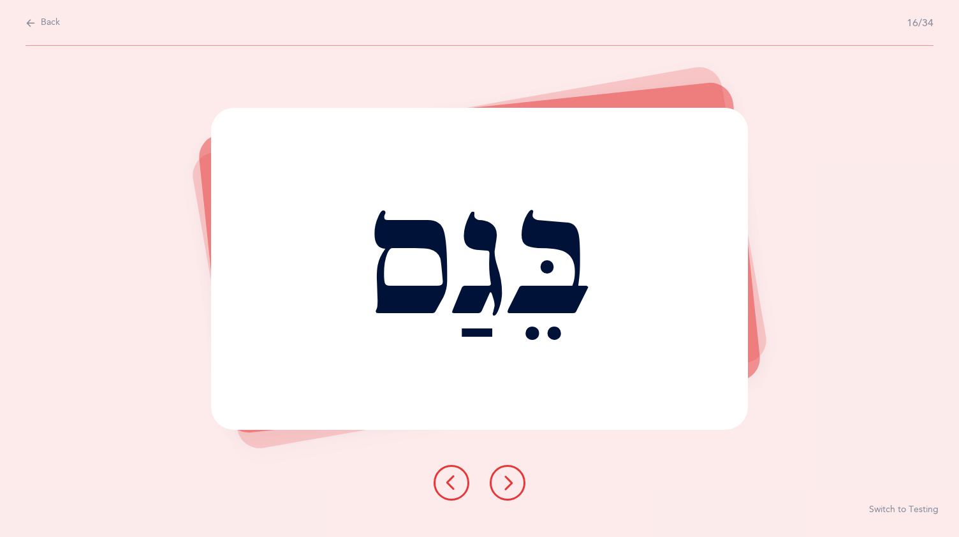
click at [501, 471] on button at bounding box center [508, 483] width 36 height 36
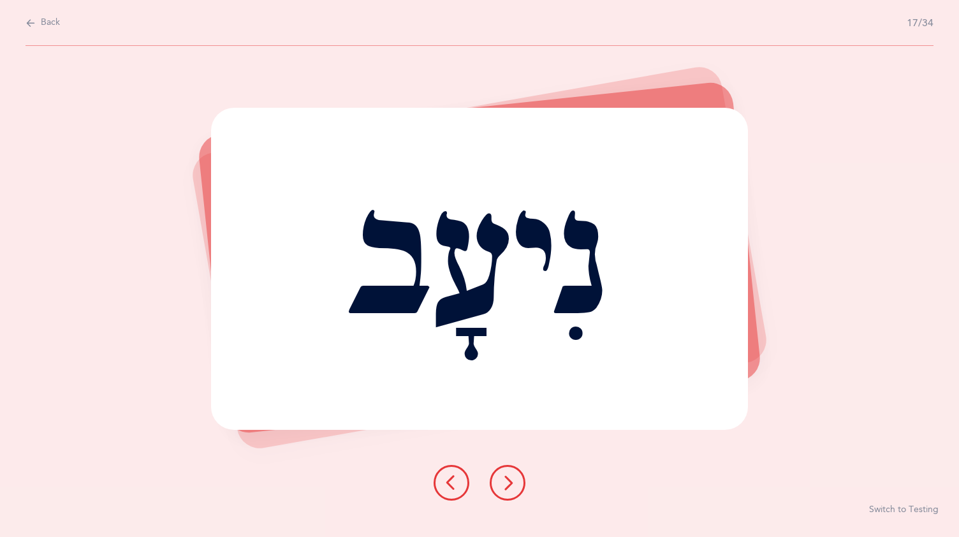
click at [507, 474] on button at bounding box center [508, 483] width 36 height 36
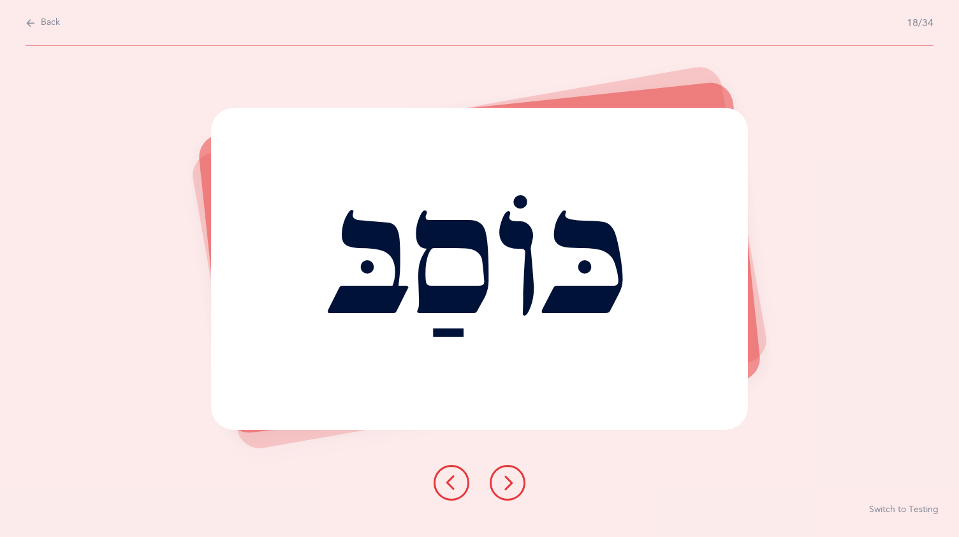
click at [506, 476] on icon at bounding box center [507, 482] width 15 height 15
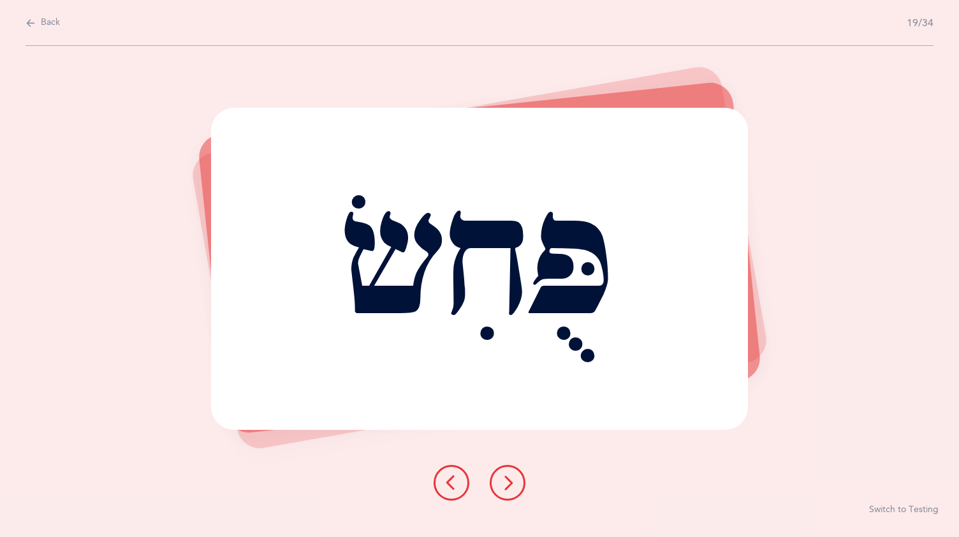
click at [508, 477] on icon at bounding box center [507, 482] width 15 height 15
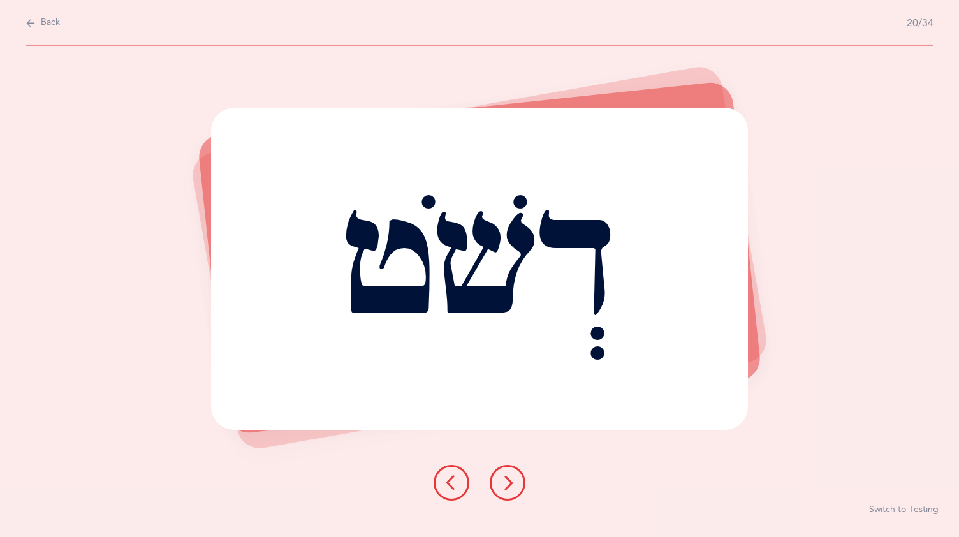
click at [512, 472] on button at bounding box center [508, 483] width 36 height 36
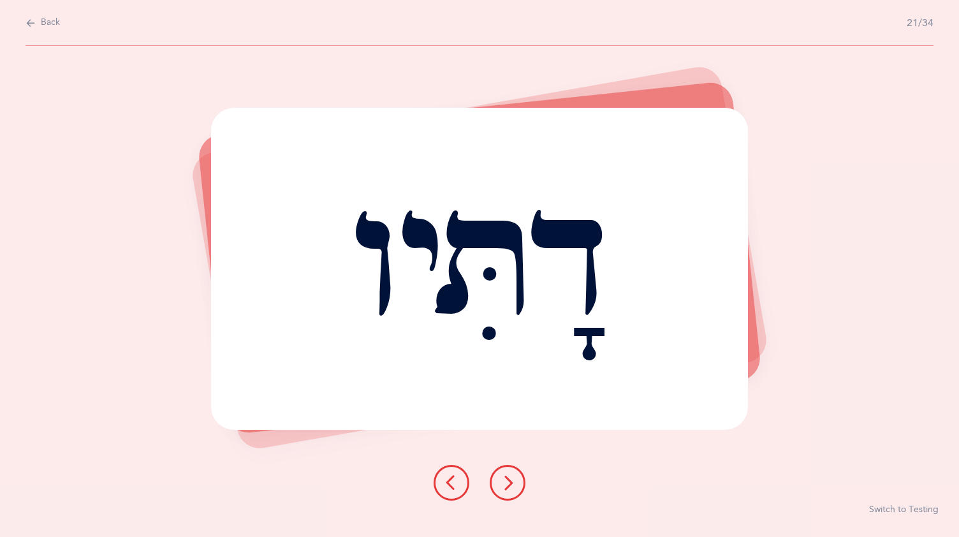
click at [514, 473] on button at bounding box center [508, 483] width 36 height 36
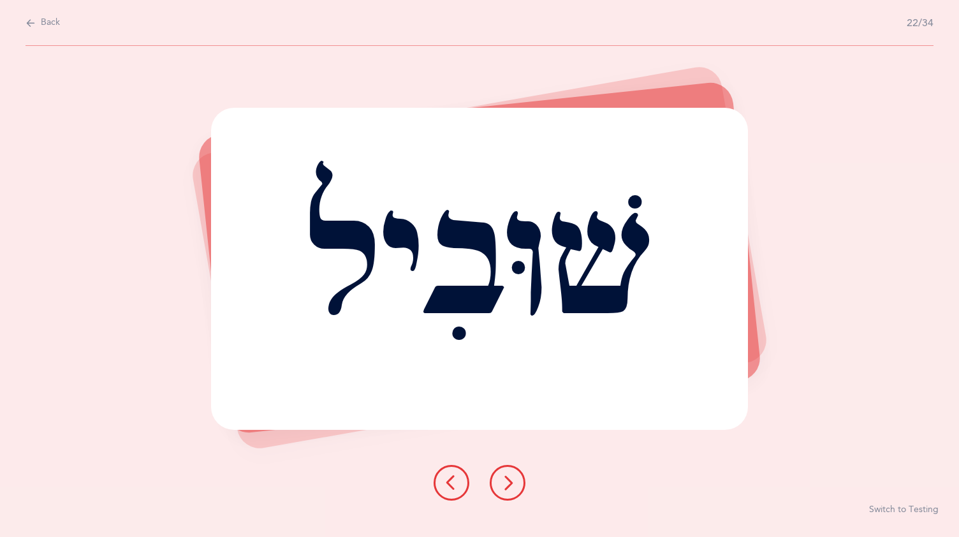
click at [519, 472] on button at bounding box center [508, 483] width 36 height 36
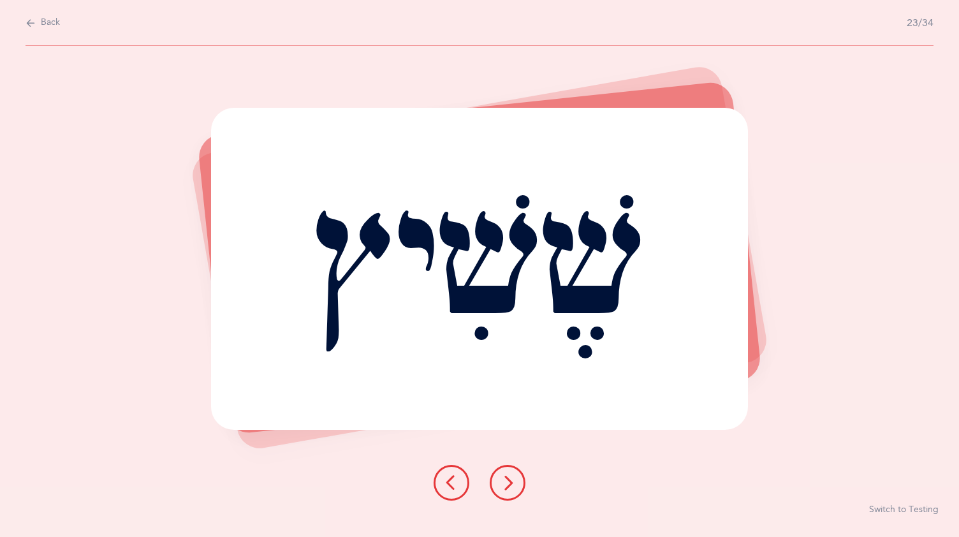
click at [514, 475] on button at bounding box center [508, 483] width 36 height 36
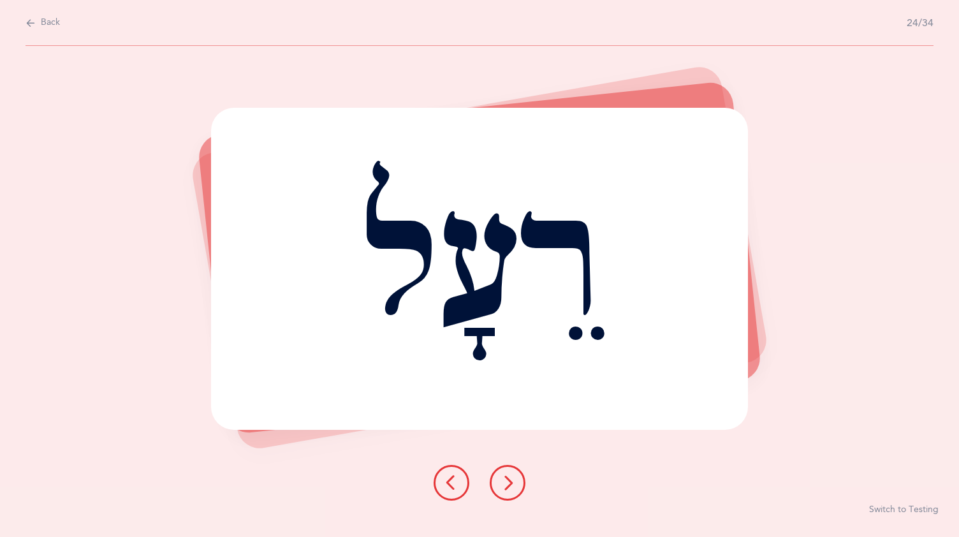
click at [510, 472] on button at bounding box center [508, 483] width 36 height 36
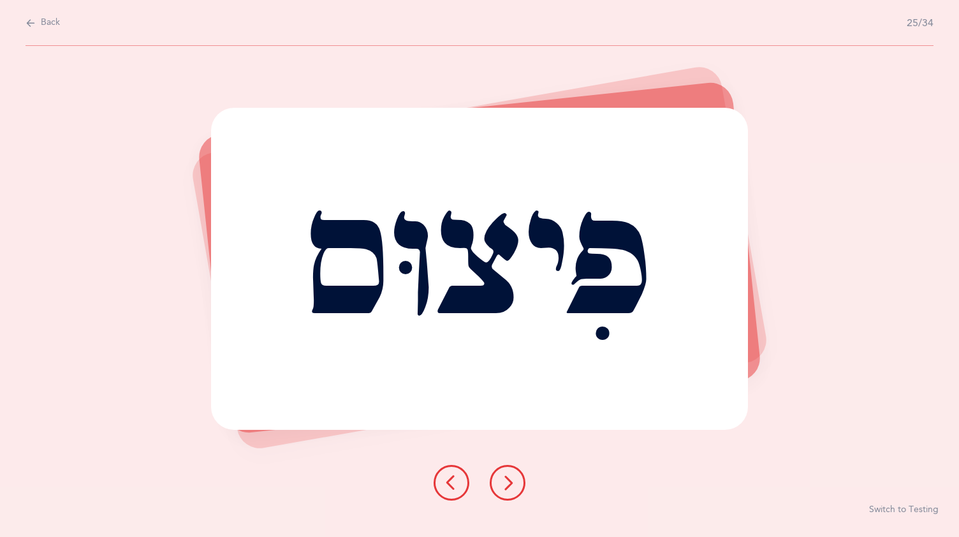
click at [507, 477] on icon at bounding box center [507, 482] width 15 height 15
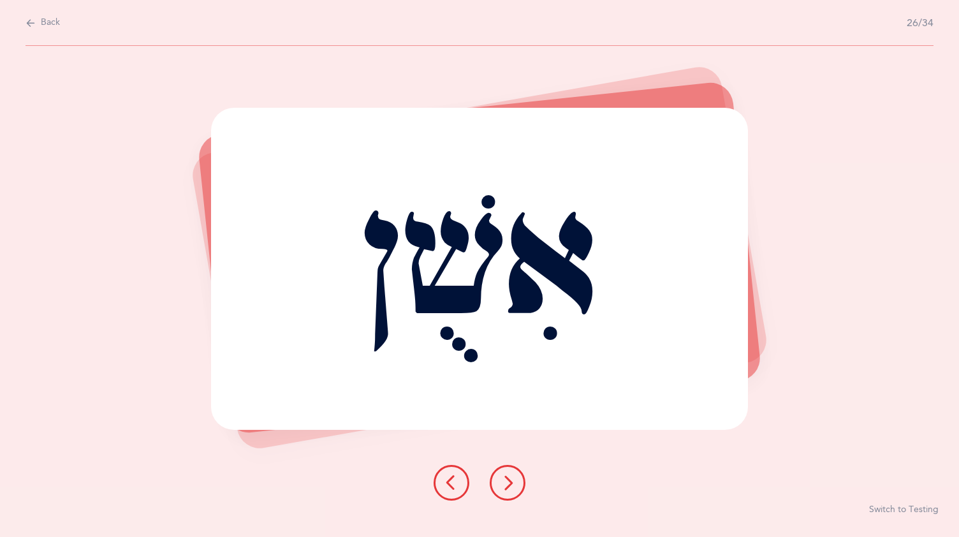
click at [515, 475] on button at bounding box center [508, 483] width 36 height 36
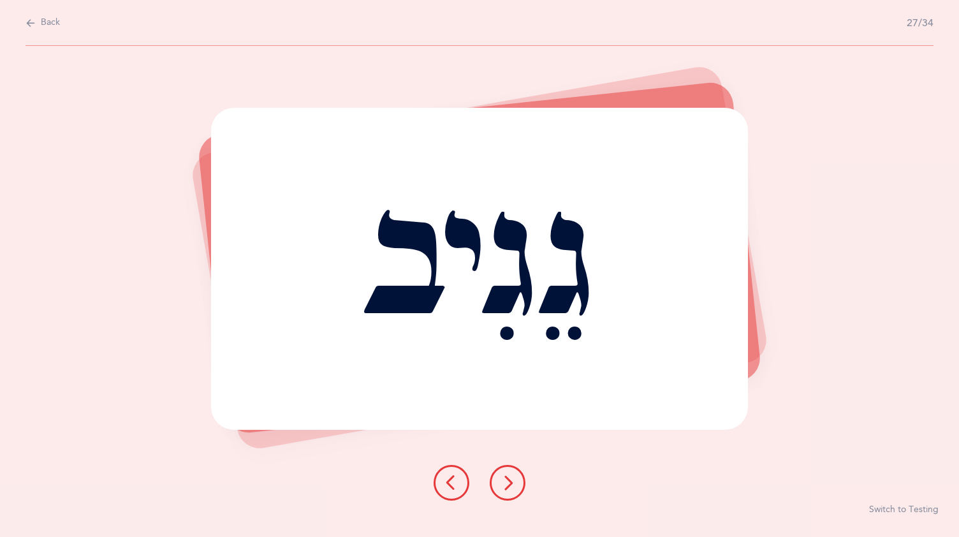
click at [514, 472] on button at bounding box center [508, 483] width 36 height 36
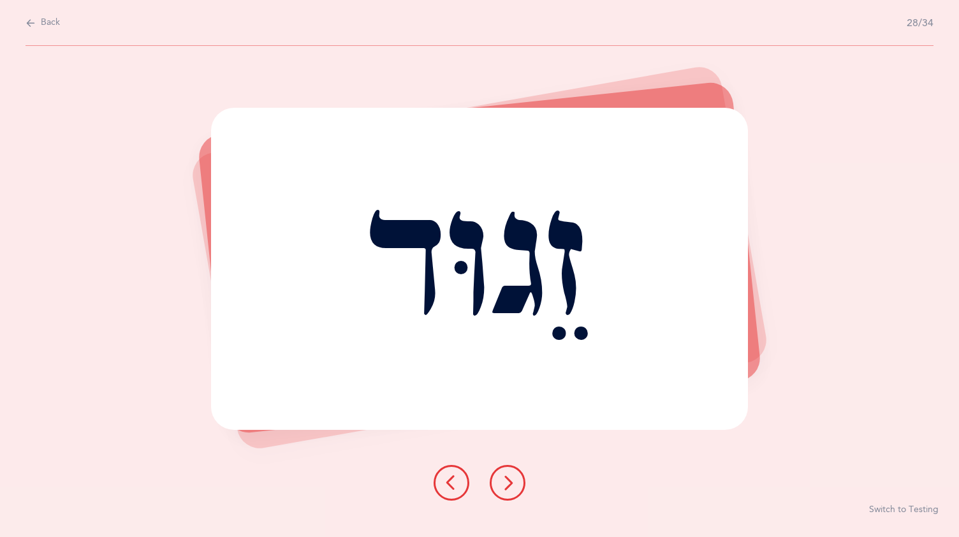
click at [513, 473] on button at bounding box center [508, 483] width 36 height 36
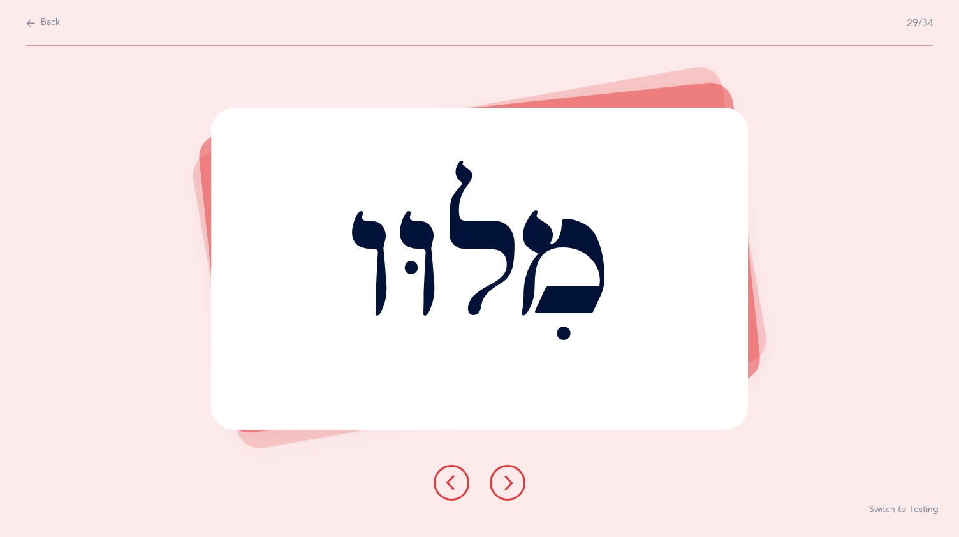
click at [510, 475] on icon at bounding box center [507, 482] width 15 height 15
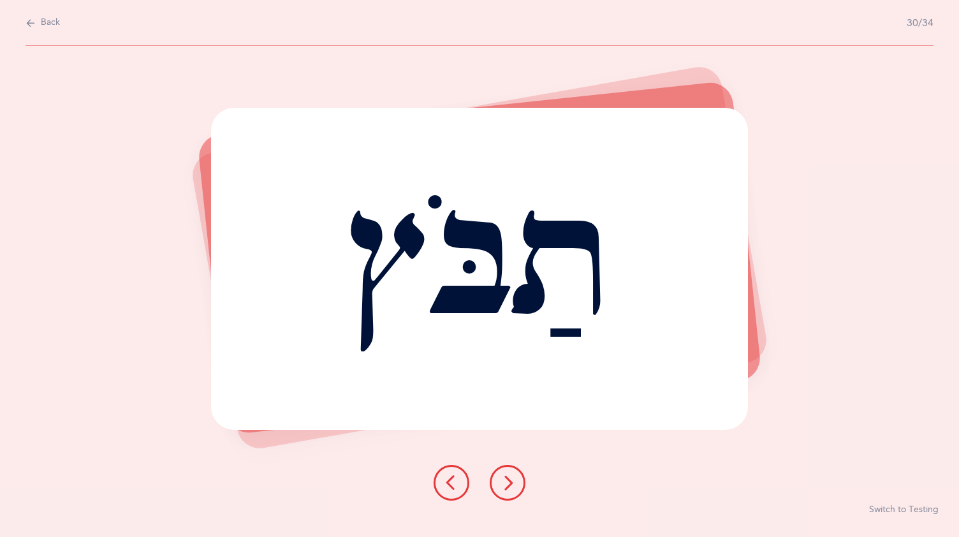
click at [507, 471] on button at bounding box center [508, 483] width 36 height 36
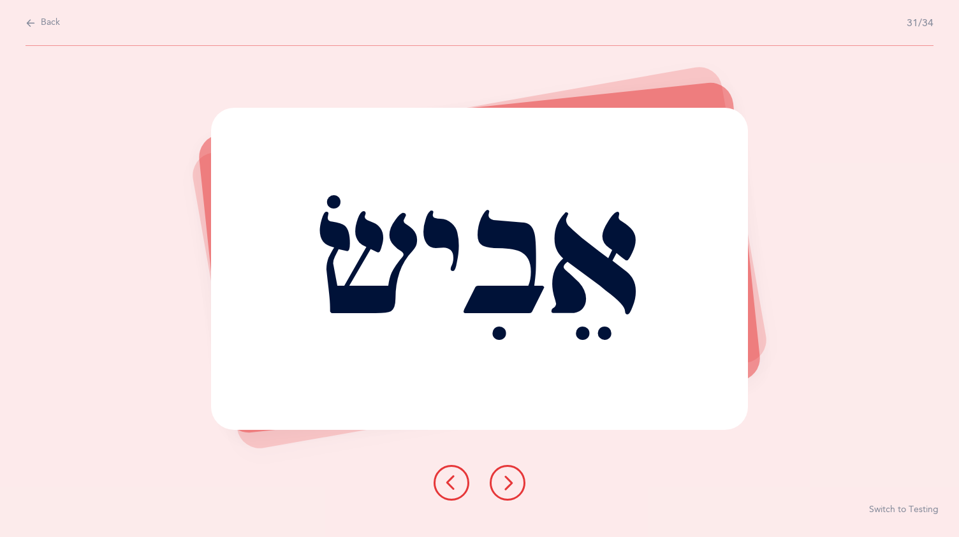
click at [509, 476] on icon at bounding box center [507, 482] width 15 height 15
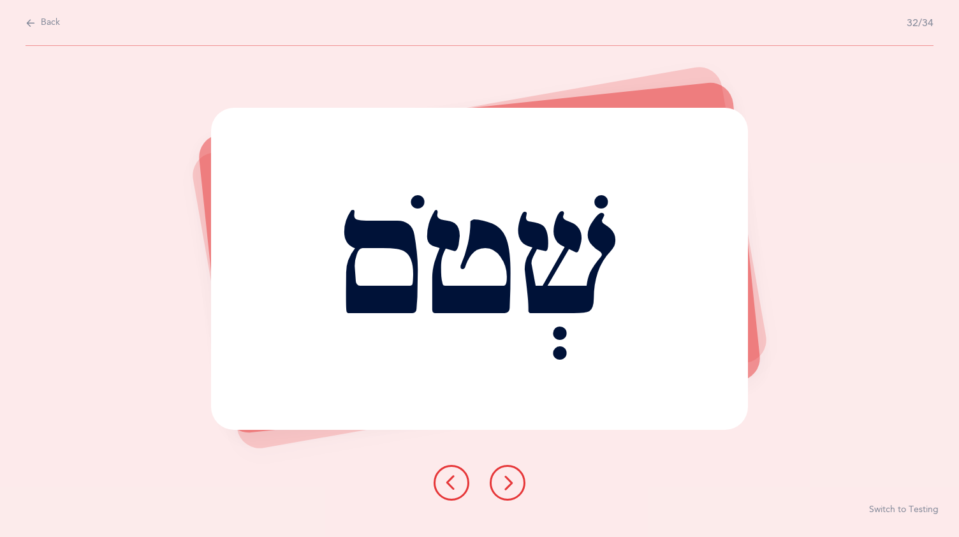
click at [451, 473] on button at bounding box center [452, 483] width 36 height 36
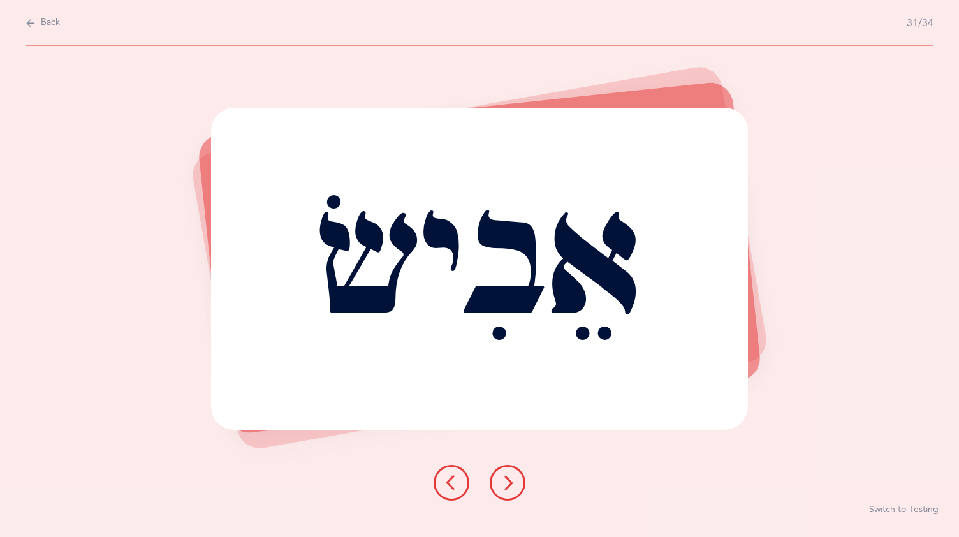
click at [509, 473] on button at bounding box center [508, 483] width 36 height 36
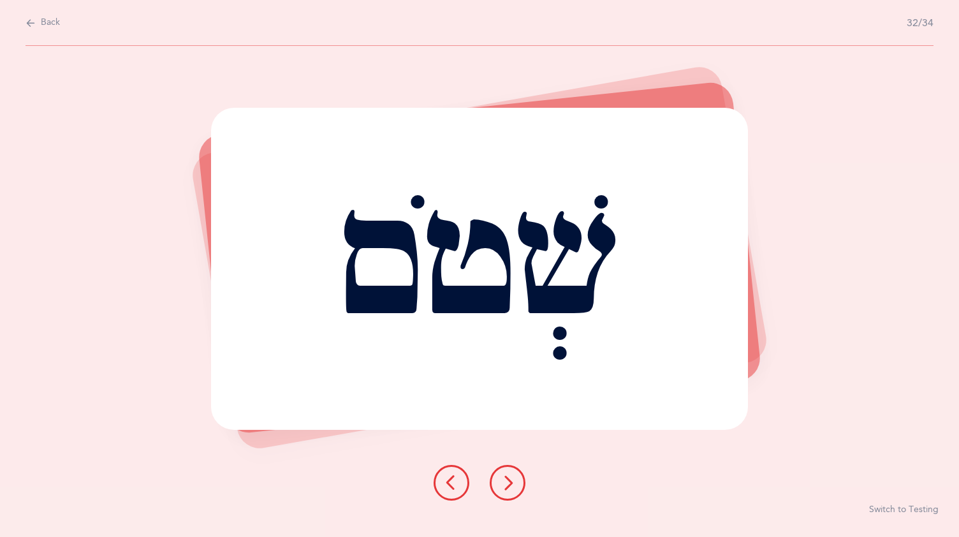
click at [509, 476] on icon at bounding box center [507, 482] width 15 height 15
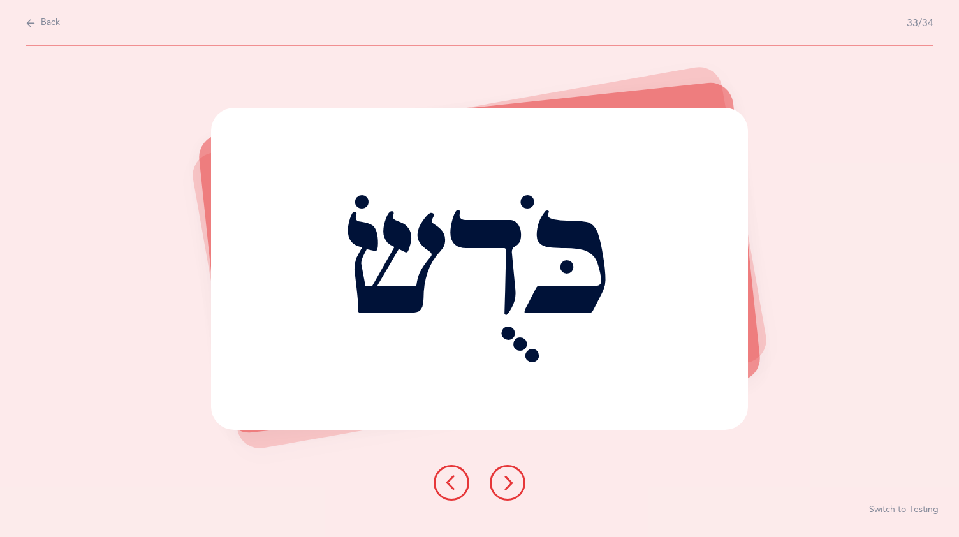
click at [505, 476] on icon at bounding box center [507, 482] width 15 height 15
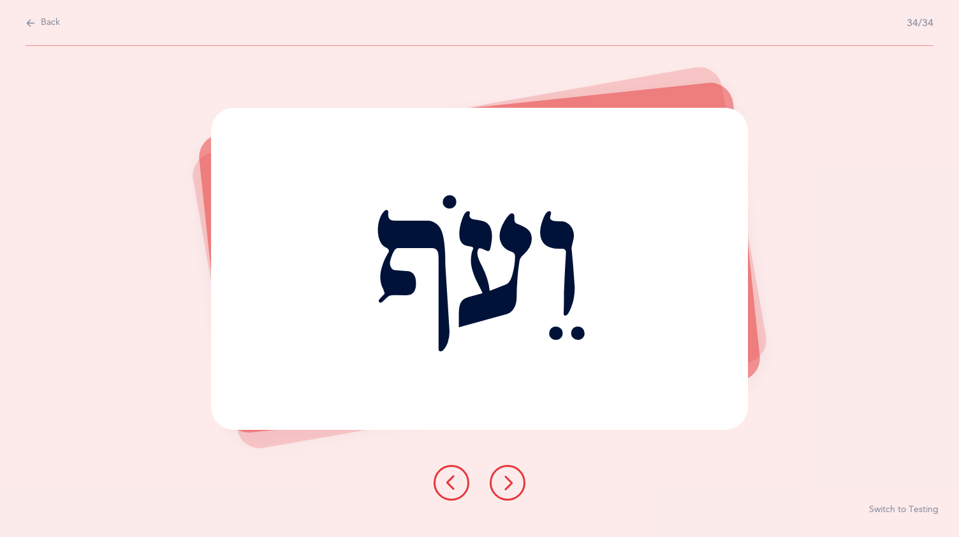
click at [510, 469] on button at bounding box center [508, 483] width 36 height 36
